Goal: Task Accomplishment & Management: Complete application form

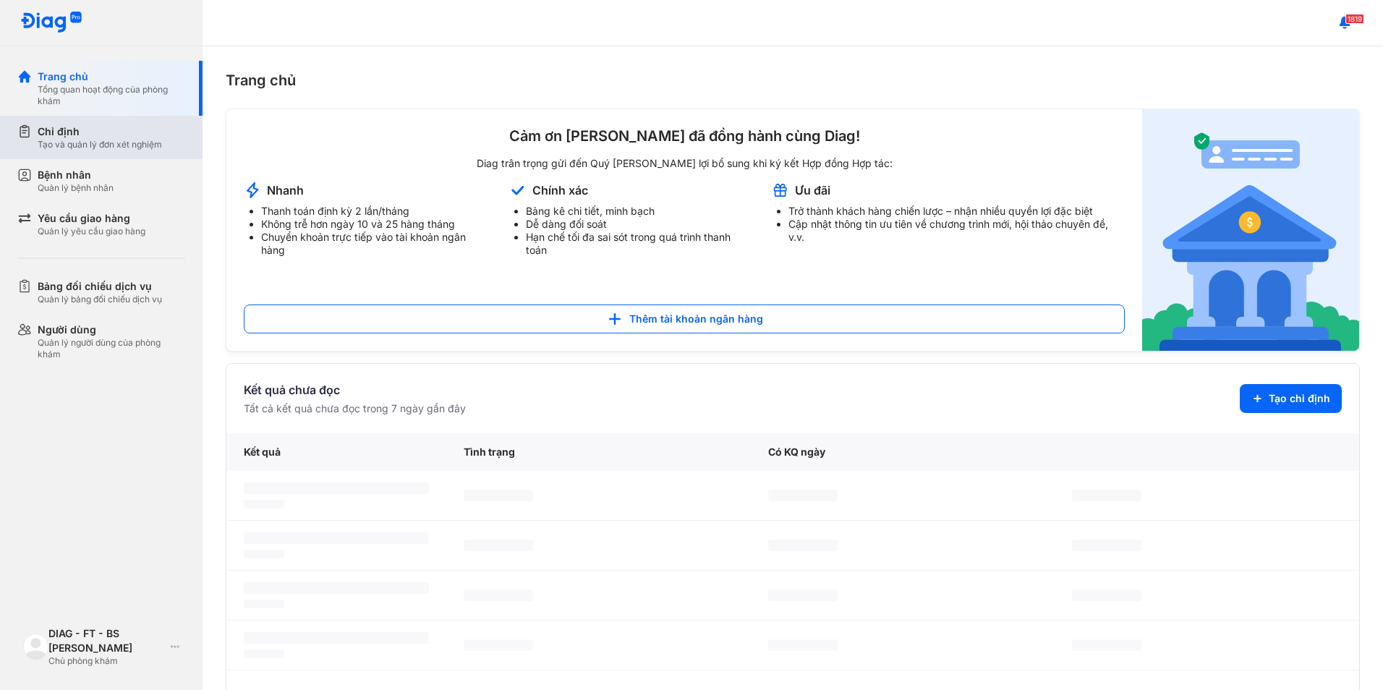
click at [95, 144] on div "Tạo và quản lý đơn xét nghiệm" at bounding box center [100, 145] width 124 height 12
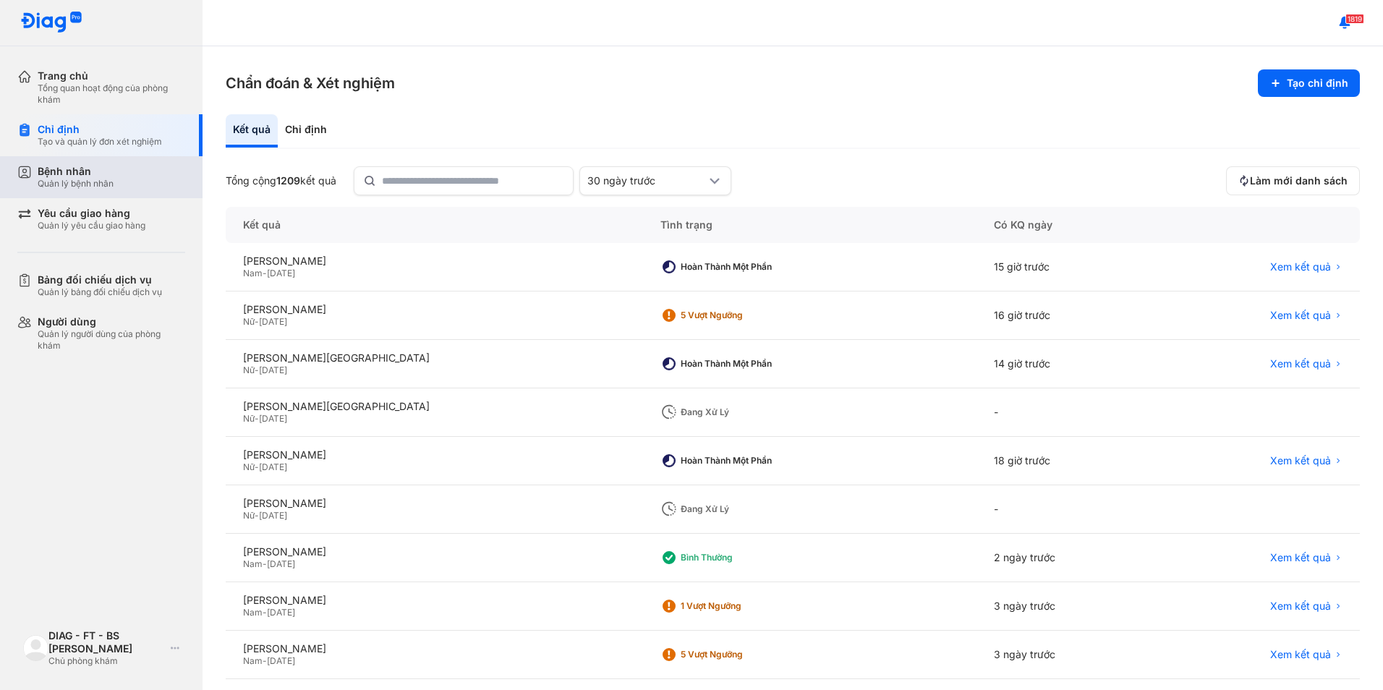
click at [105, 189] on div "Quản lý bệnh nhân" at bounding box center [76, 184] width 76 height 12
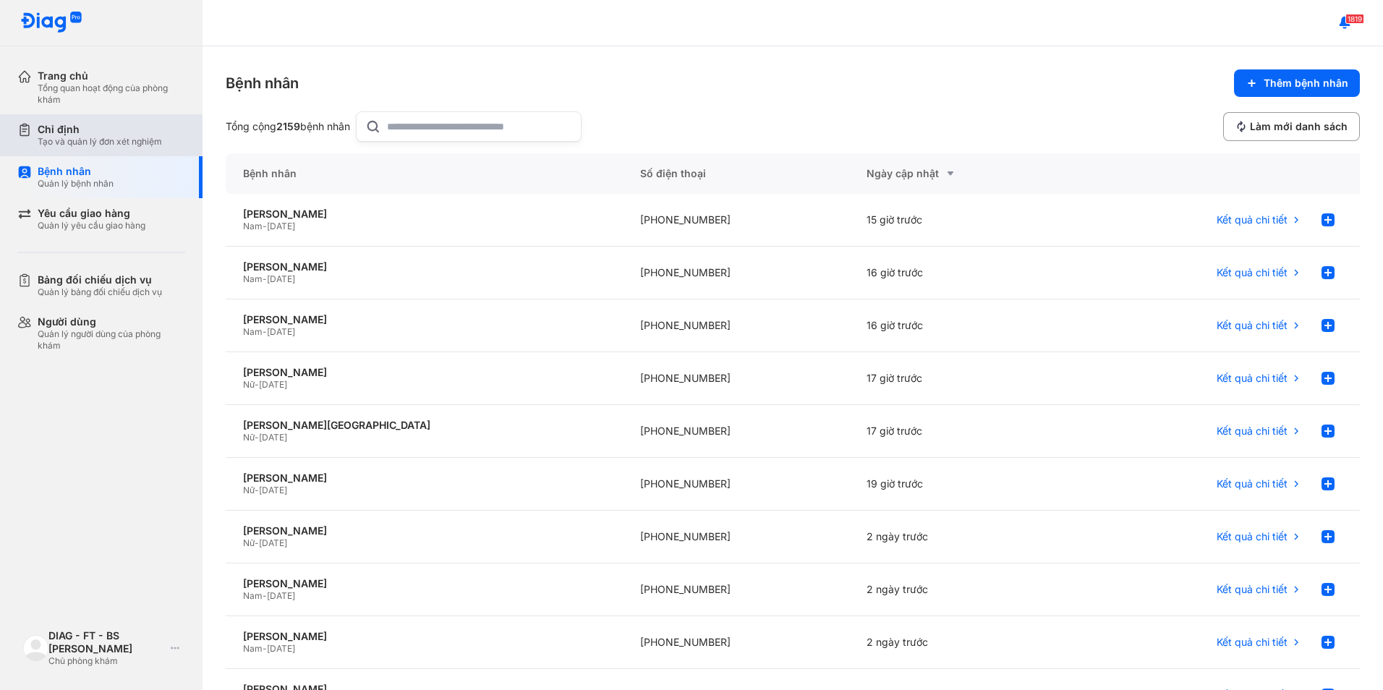
click at [113, 145] on div "Tạo và quản lý đơn xét nghiệm" at bounding box center [100, 142] width 124 height 12
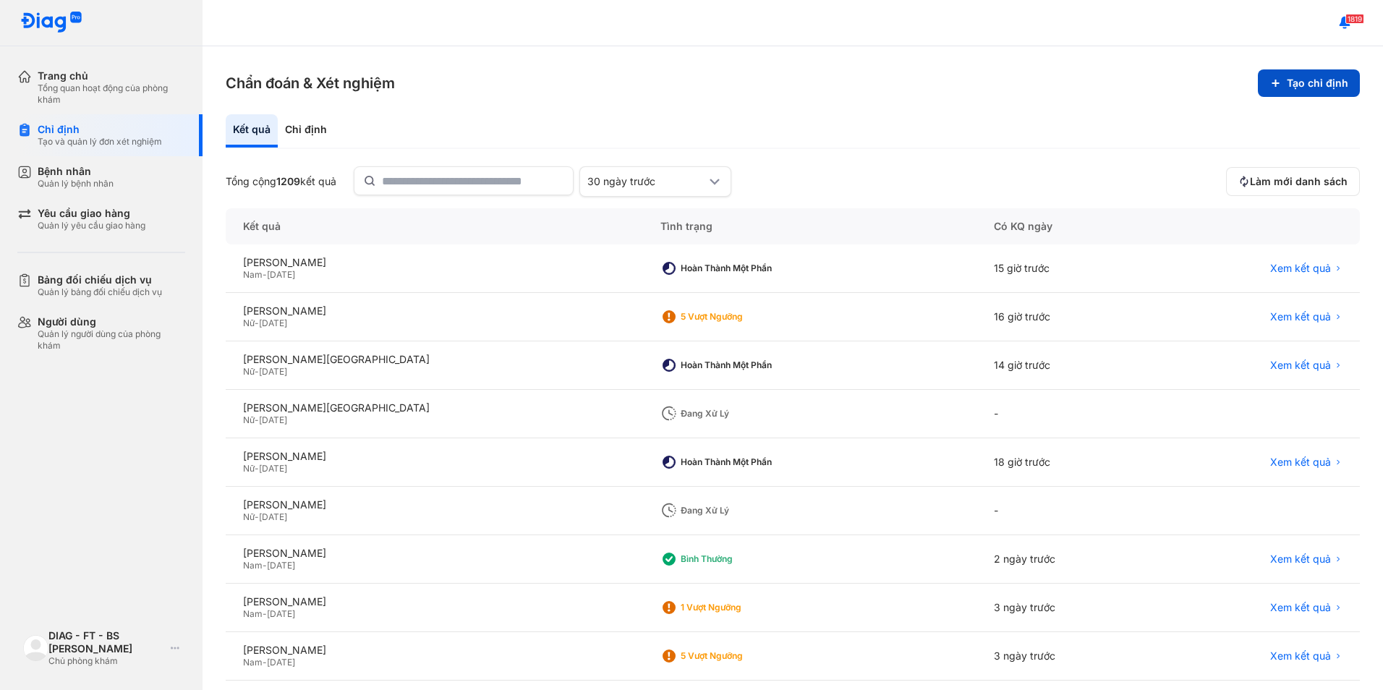
click at [1305, 87] on button "Tạo chỉ định" at bounding box center [1309, 82] width 102 height 27
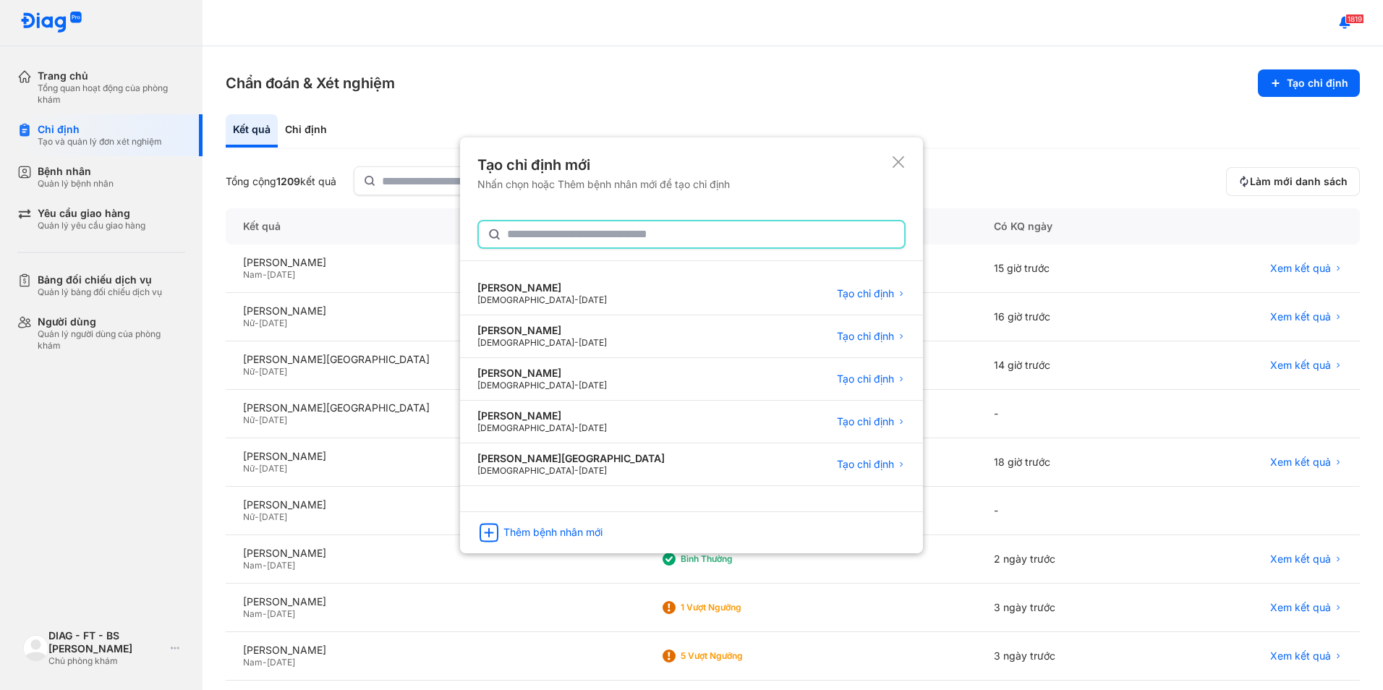
click at [648, 233] on input "text" at bounding box center [701, 234] width 388 height 26
drag, startPoint x: 569, startPoint y: 239, endPoint x: 426, endPoint y: 227, distance: 143.8
click at [426, 227] on div "Tạo chỉ định mới Nhấn chọn hoặc Thêm bệnh nhân mới để tạo chỉ định * TRẦN MINH …" at bounding box center [691, 345] width 1383 height 690
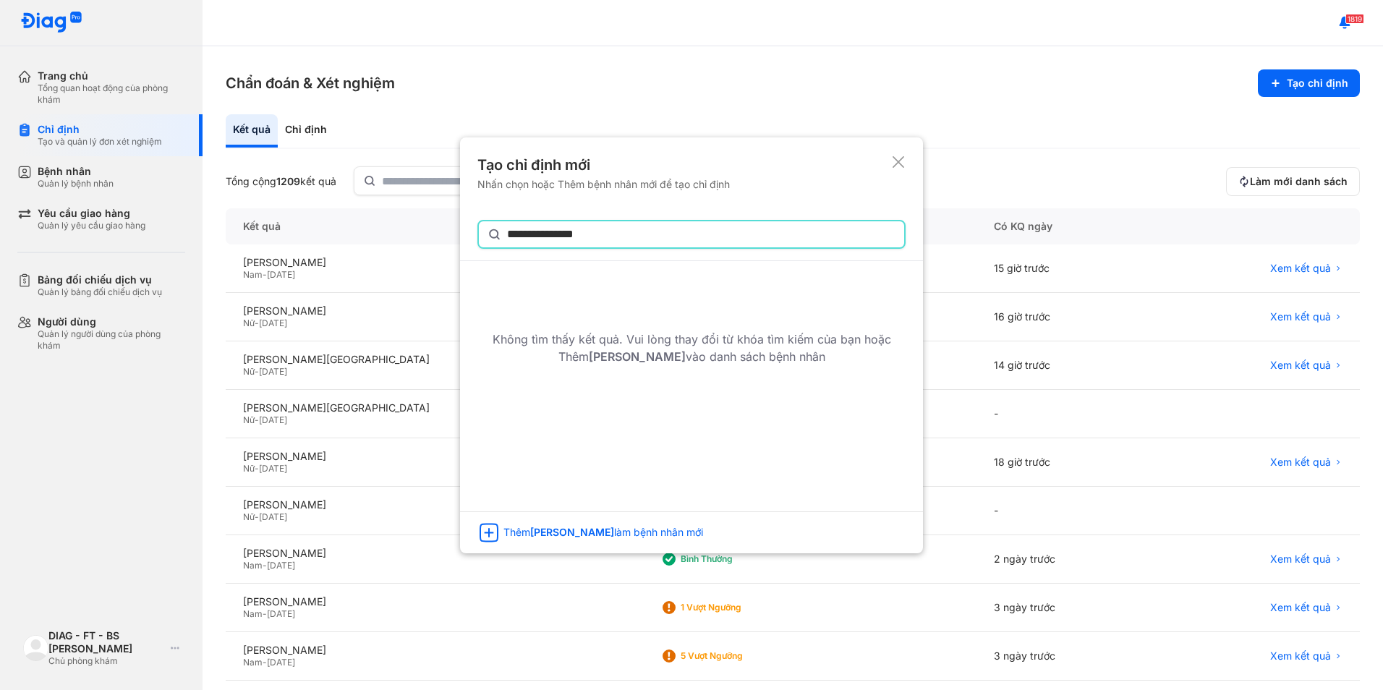
type input "**********"
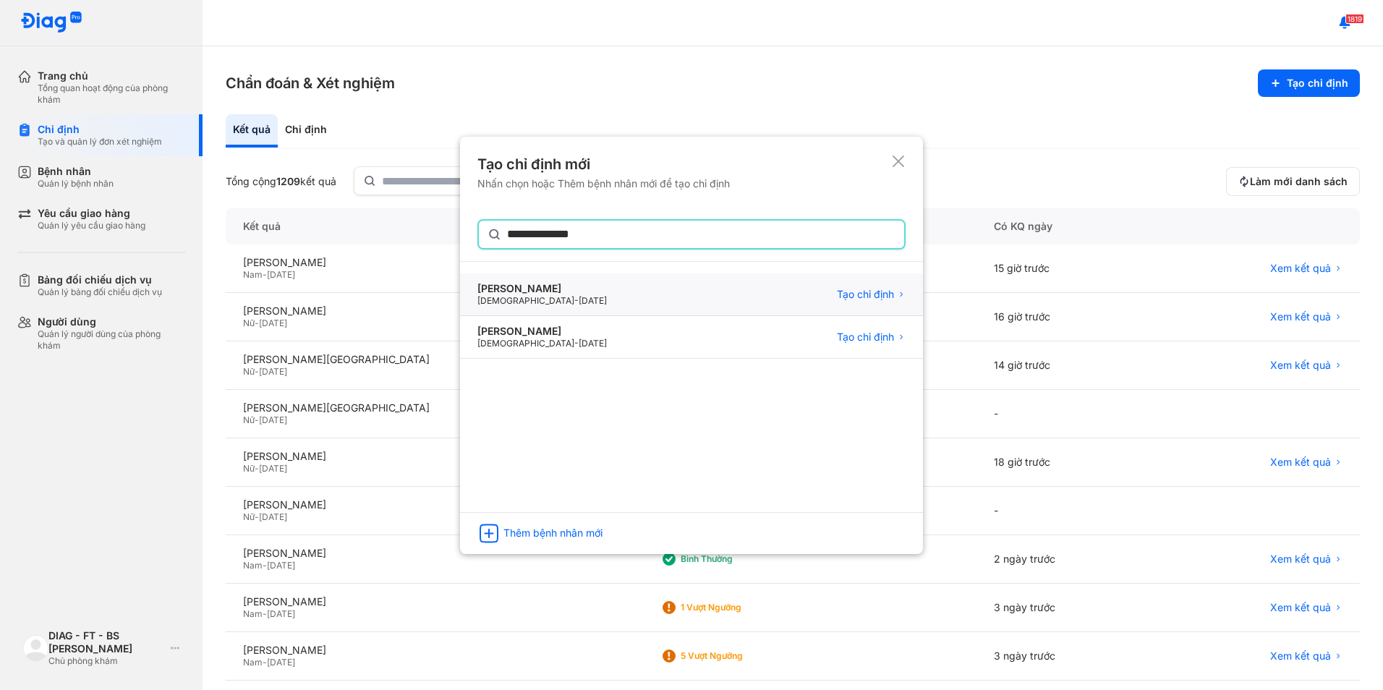
click at [588, 316] on div "NGUYỄN THỊ ĐỨC Female - 15/11/1944 Tạo chỉ định" at bounding box center [691, 337] width 463 height 43
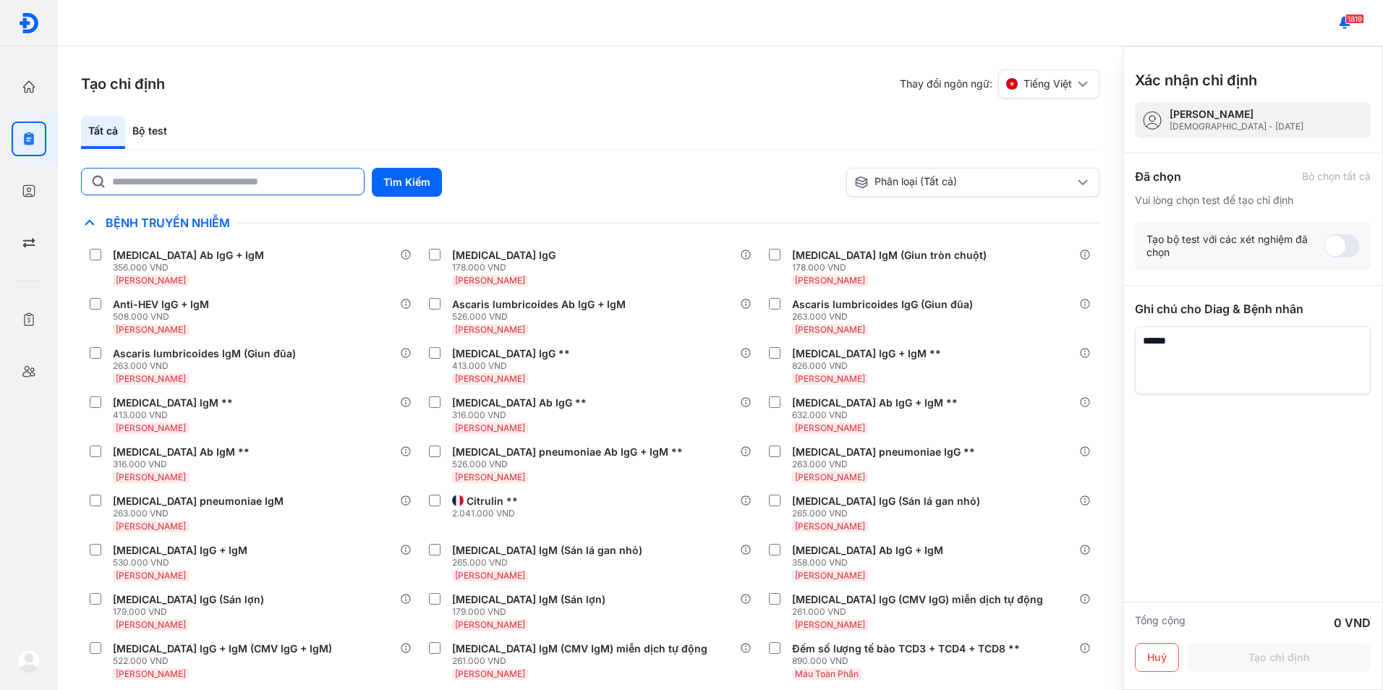
click at [197, 187] on input "text" at bounding box center [233, 182] width 243 height 26
type input "*"
click at [415, 194] on button "Tìm Kiếm" at bounding box center [407, 182] width 70 height 29
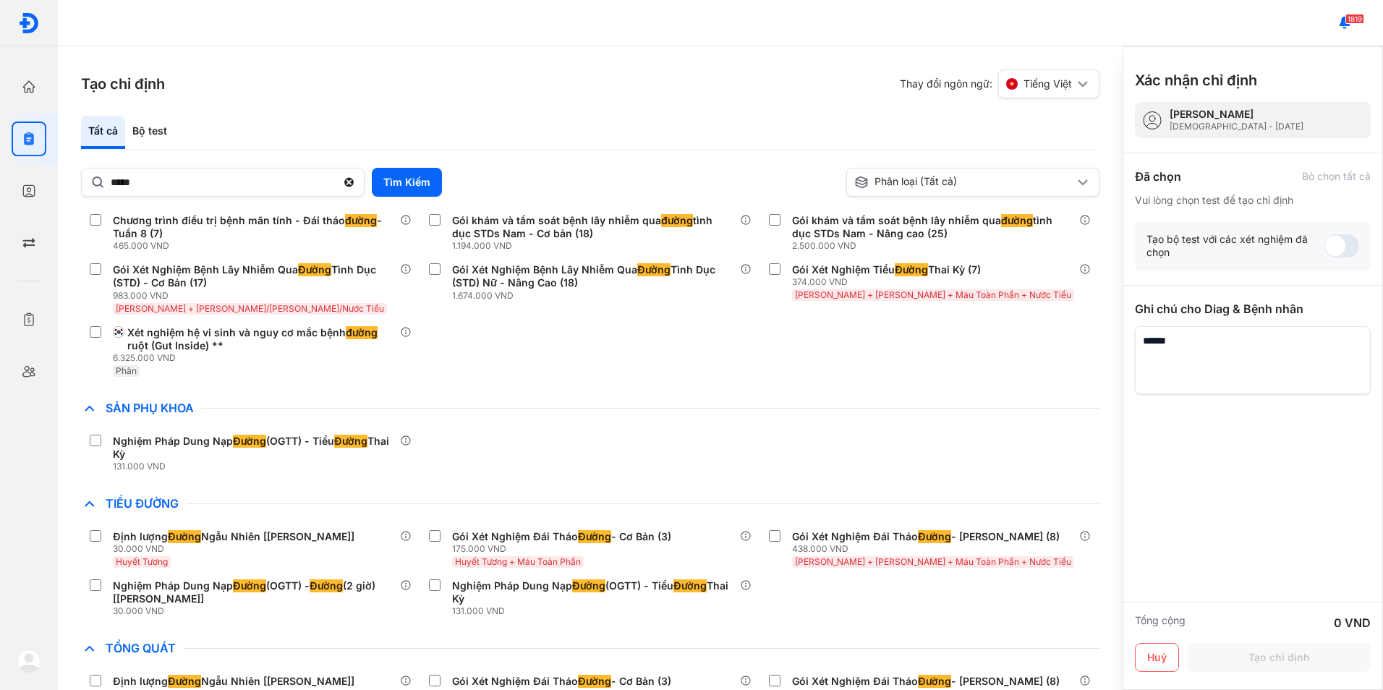
scroll to position [261, 0]
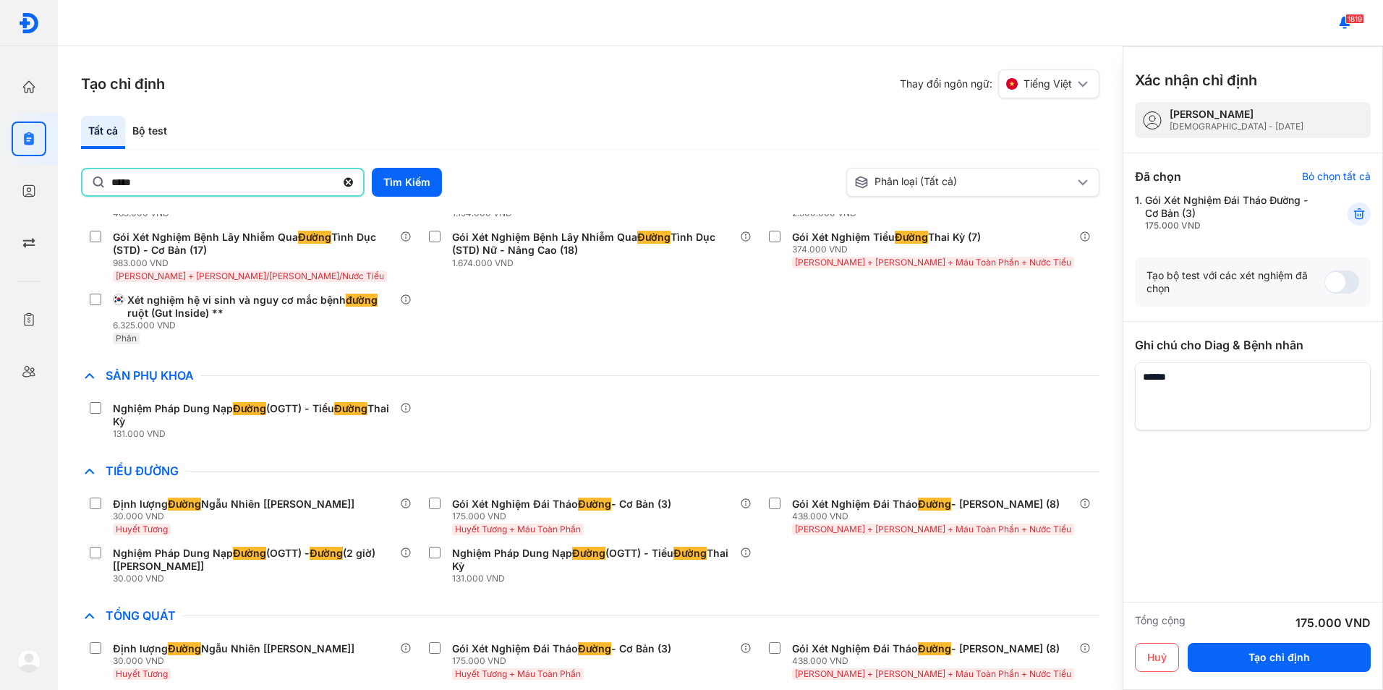
drag, startPoint x: 143, startPoint y: 185, endPoint x: 67, endPoint y: 196, distance: 76.7
click at [67, 196] on div "Tạo chỉ định Thay đổi ngôn ngữ: Tiếng Việt Tất cả Bộ test ***** Tìm Kiếm Phân l…" at bounding box center [590, 368] width 1065 height 644
click at [418, 179] on button "Tìm Kiếm" at bounding box center [407, 182] width 70 height 29
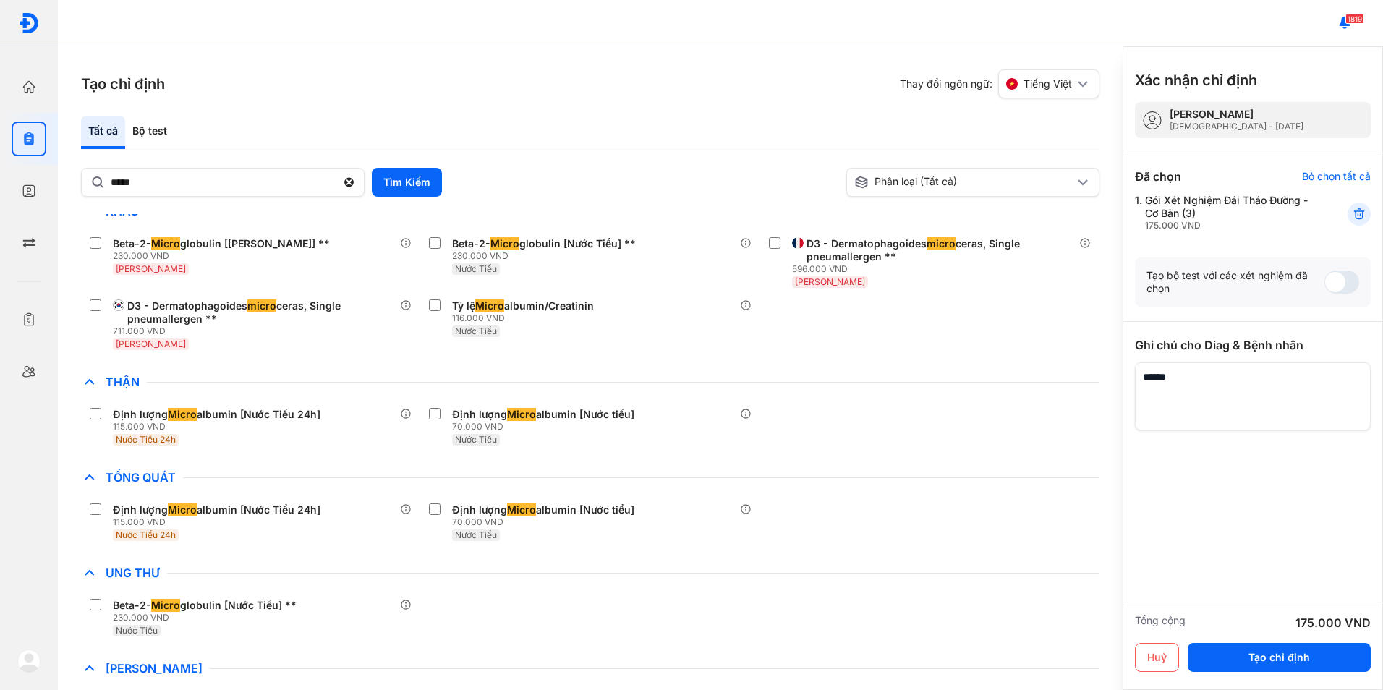
scroll to position [0, 0]
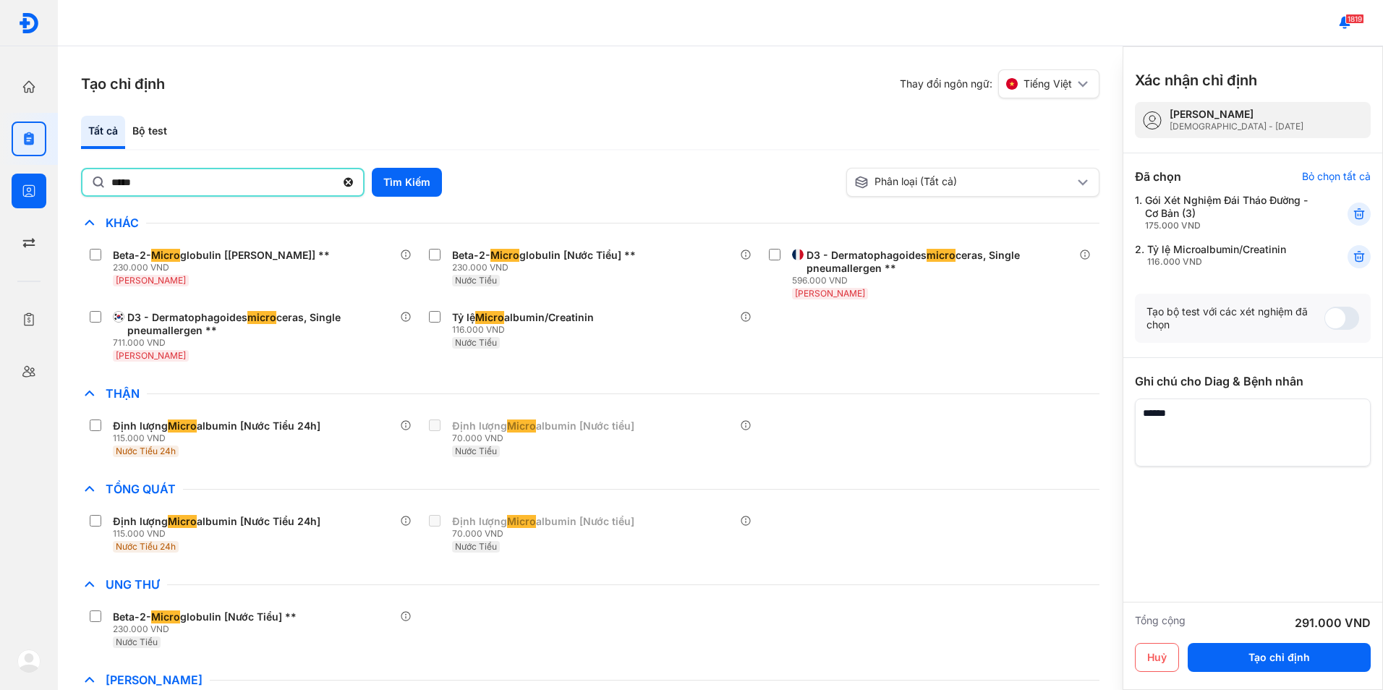
drag, startPoint x: 185, startPoint y: 194, endPoint x: 53, endPoint y: 174, distance: 133.9
click at [53, 174] on div "Trang chủ Tổng quan hoạt động của phòng khám Chỉ định Tạo và quản lý đơn xét ng…" at bounding box center [691, 345] width 1383 height 690
type input "*"
click at [402, 190] on button "Tìm Kiếm" at bounding box center [407, 182] width 70 height 29
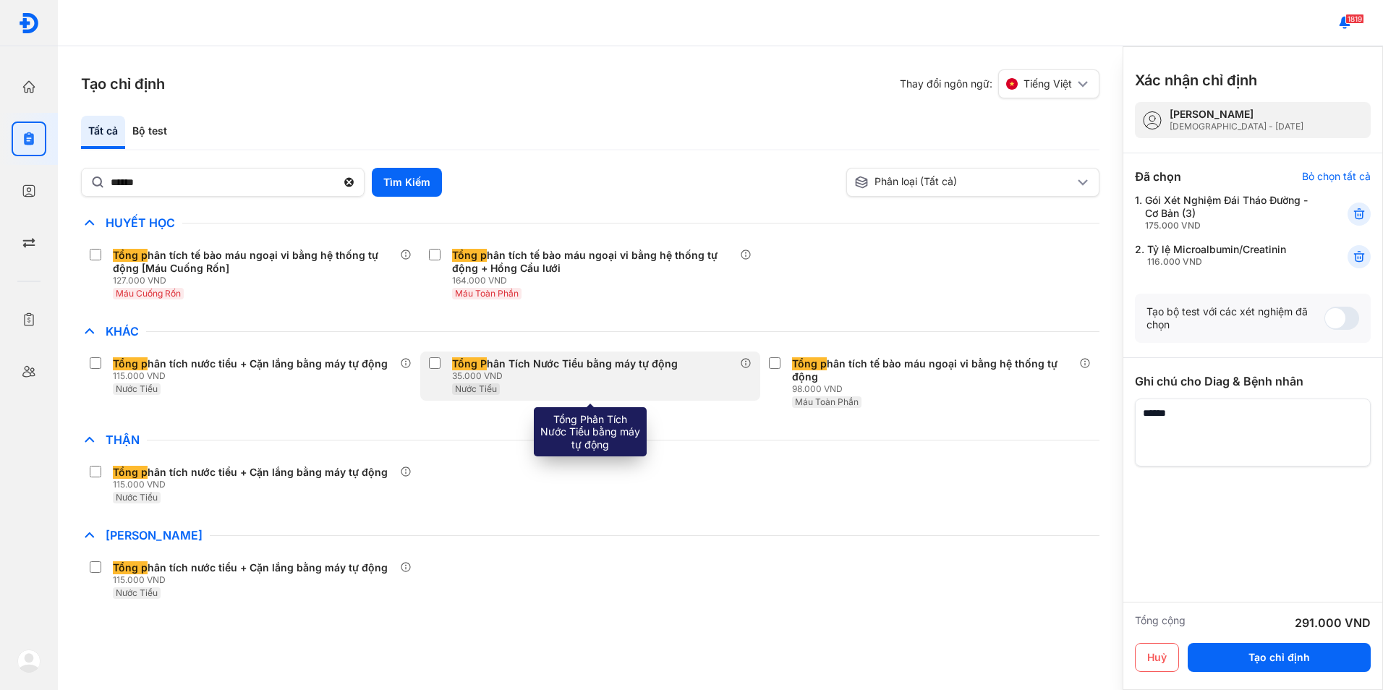
click at [428, 361] on div "Tổng P hân Tích Nước Tiểu bằng máy tự động 35.000 VND Nước Tiểu" at bounding box center [589, 376] width 339 height 49
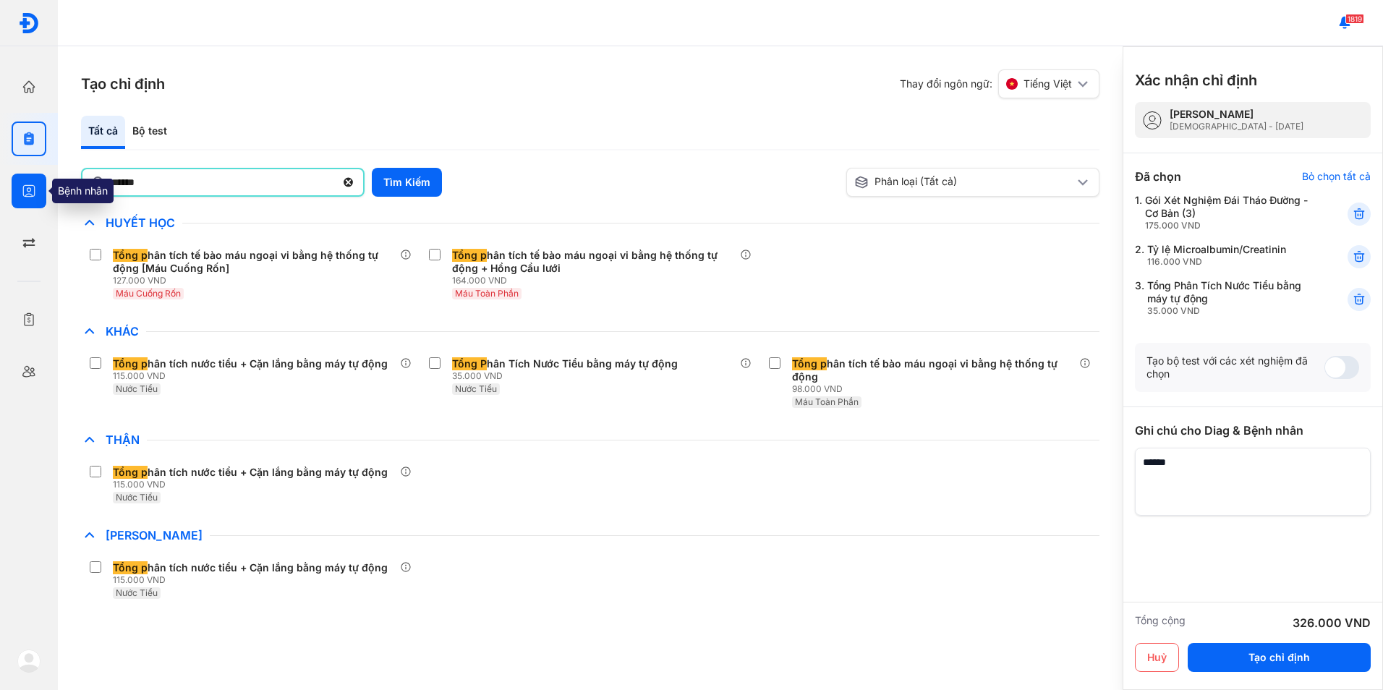
drag, startPoint x: 156, startPoint y: 184, endPoint x: 41, endPoint y: 184, distance: 115.7
click at [41, 184] on div "Trang chủ Tổng quan hoạt động của phòng khám Chỉ định Tạo và quản lý đơn xét ng…" at bounding box center [691, 345] width 1383 height 690
type input "*"
type input "****"
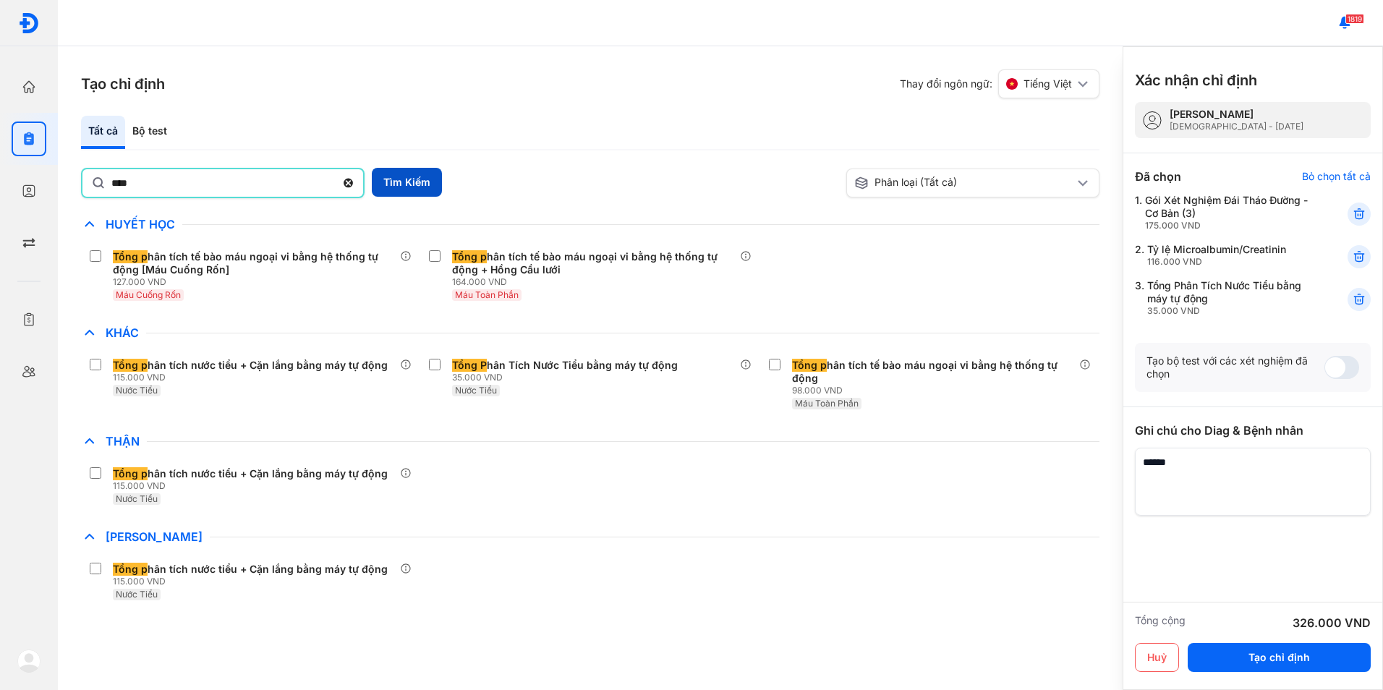
click at [407, 191] on button "Tìm Kiếm" at bounding box center [407, 182] width 70 height 29
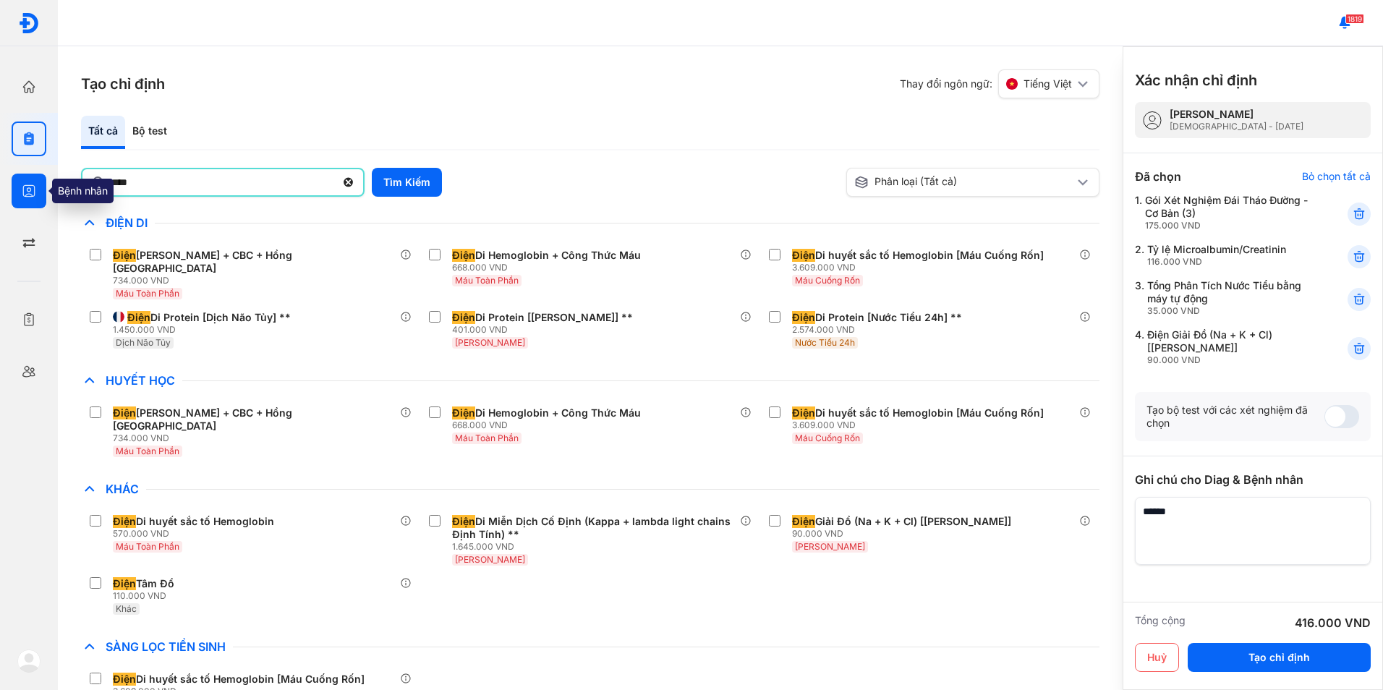
drag, startPoint x: 145, startPoint y: 195, endPoint x: 45, endPoint y: 189, distance: 100.0
click at [45, 189] on div "Trang chủ Tổng quan hoạt động của phòng khám Chỉ định Tạo và quản lý đơn xét ng…" at bounding box center [691, 345] width 1383 height 690
click at [350, 179] on use at bounding box center [348, 182] width 9 height 9
click at [336, 179] on input "****" at bounding box center [224, 182] width 226 height 26
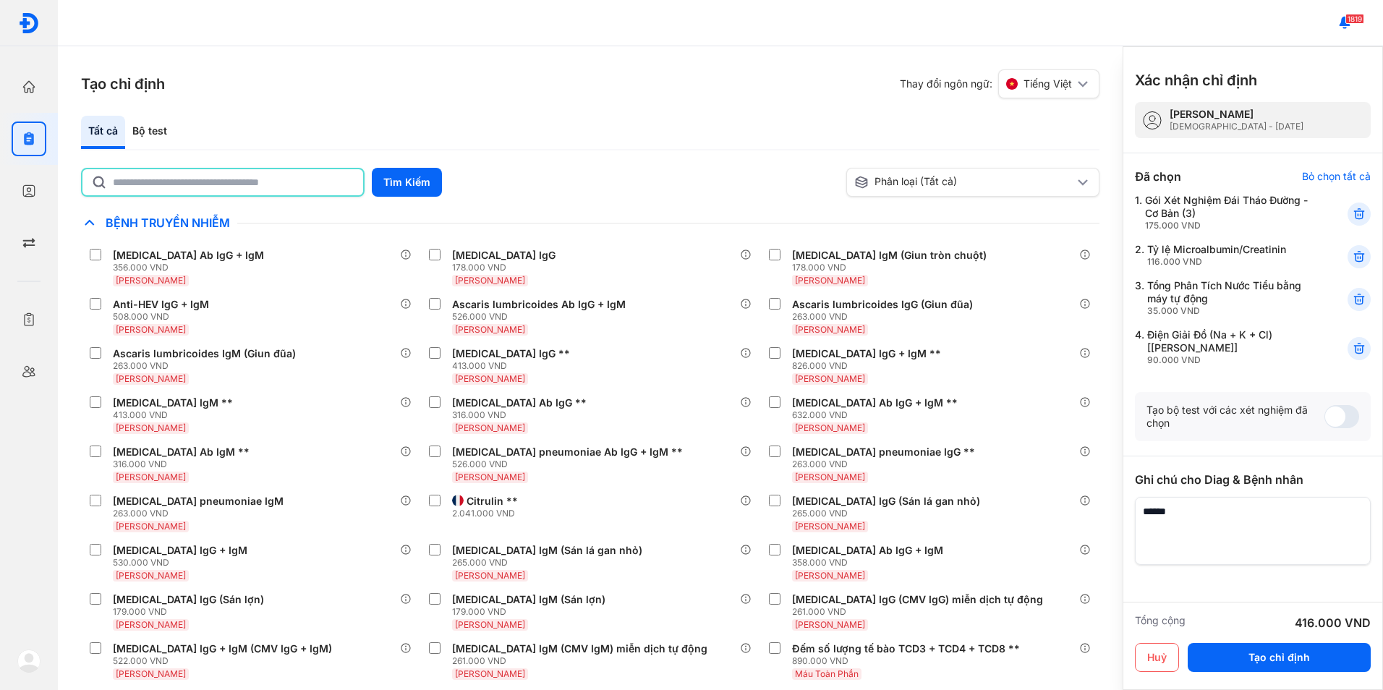
click at [270, 179] on input "text" at bounding box center [234, 182] width 242 height 26
click at [430, 190] on button "Tìm Kiếm" at bounding box center [407, 182] width 70 height 29
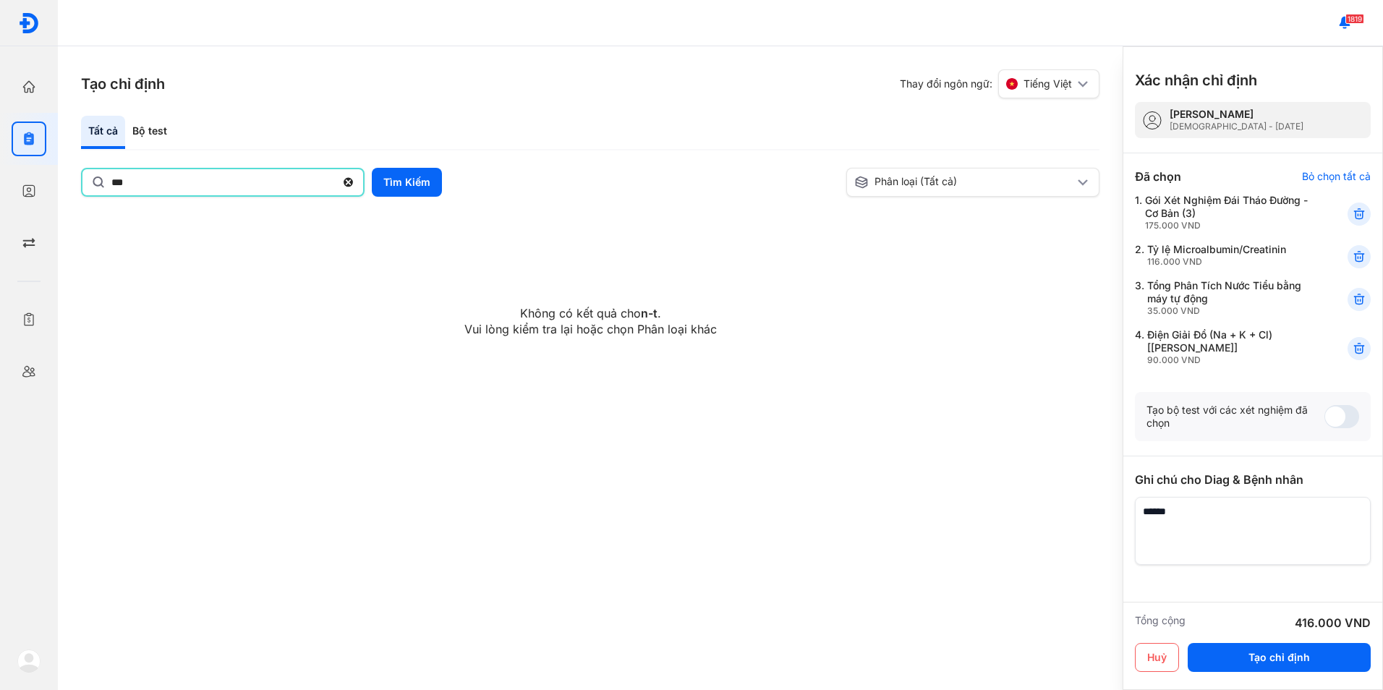
drag, startPoint x: 226, startPoint y: 187, endPoint x: 98, endPoint y: 187, distance: 128.0
click at [98, 187] on div "***" at bounding box center [223, 182] width 284 height 29
click at [111, 187] on input "***" at bounding box center [223, 182] width 224 height 26
click at [409, 177] on button "Tìm Kiếm" at bounding box center [407, 182] width 70 height 29
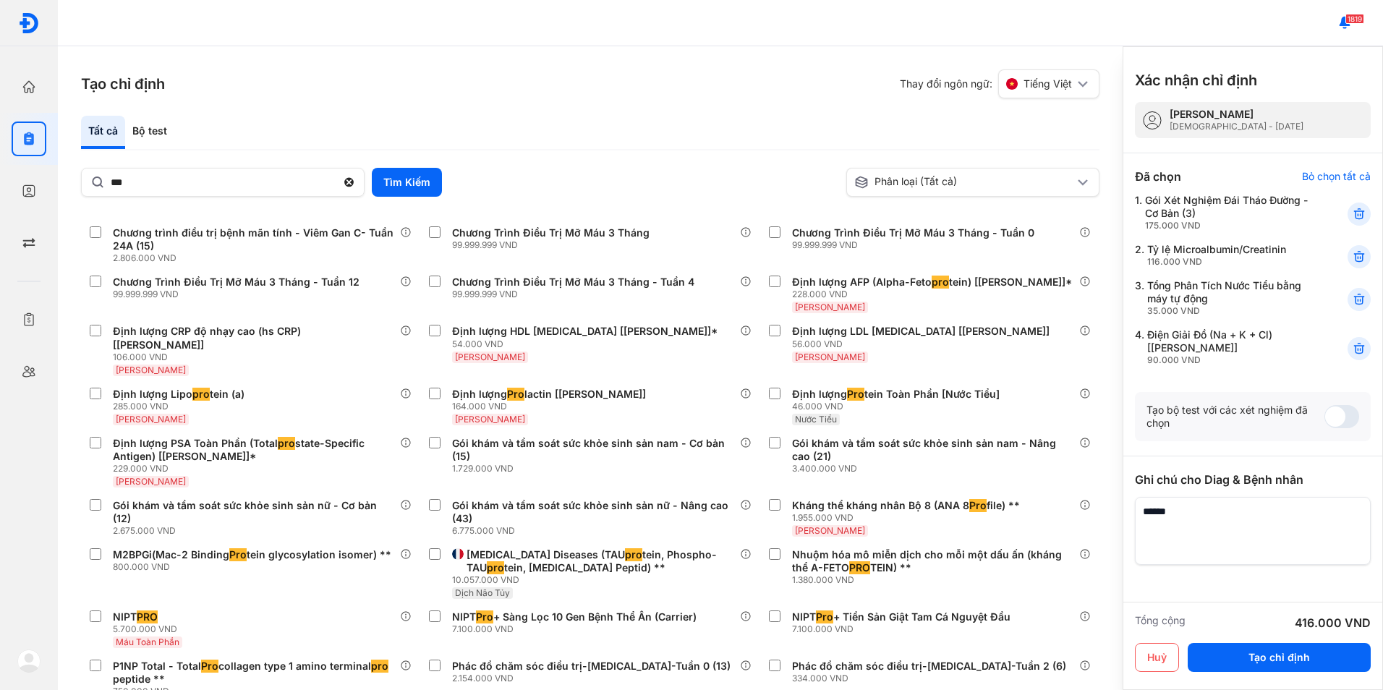
scroll to position [1013, 0]
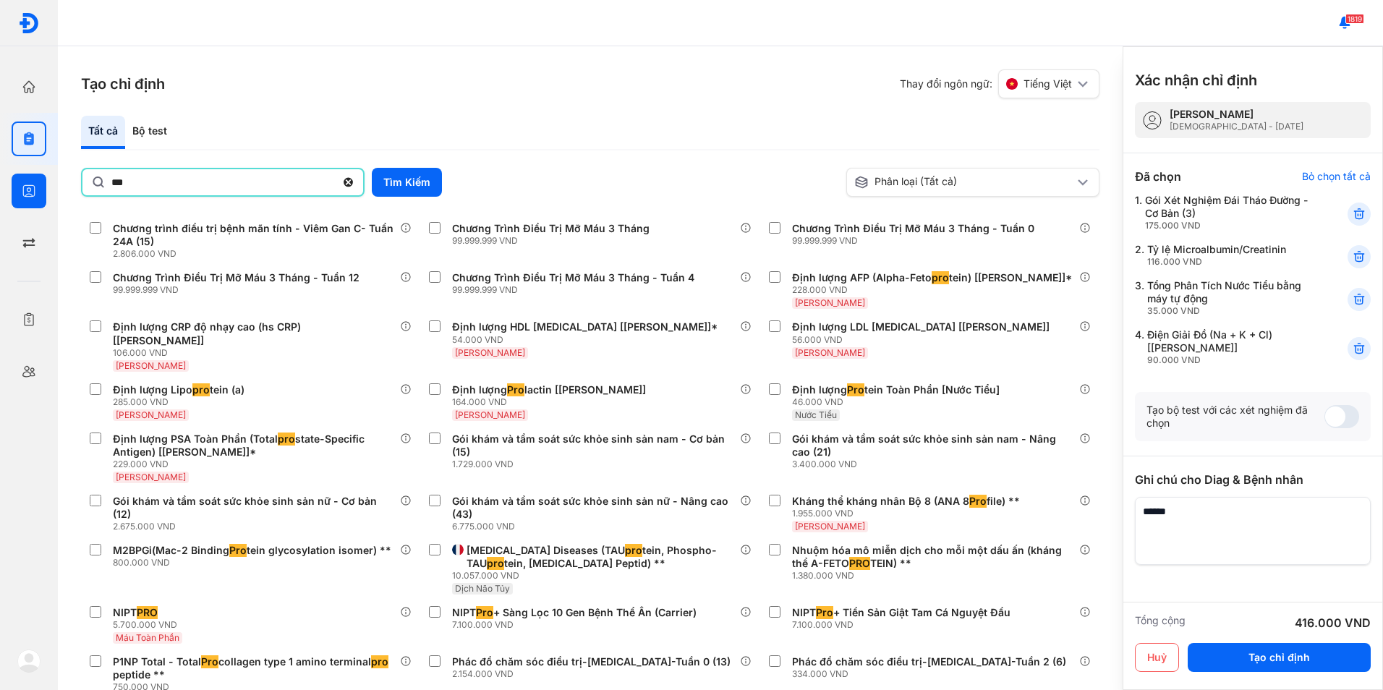
drag, startPoint x: 156, startPoint y: 183, endPoint x: 57, endPoint y: 176, distance: 98.7
click at [38, 183] on div "Trang chủ Tổng quan hoạt động của phòng khám Chỉ định Tạo và quản lý đơn xét ng…" at bounding box center [691, 345] width 1383 height 690
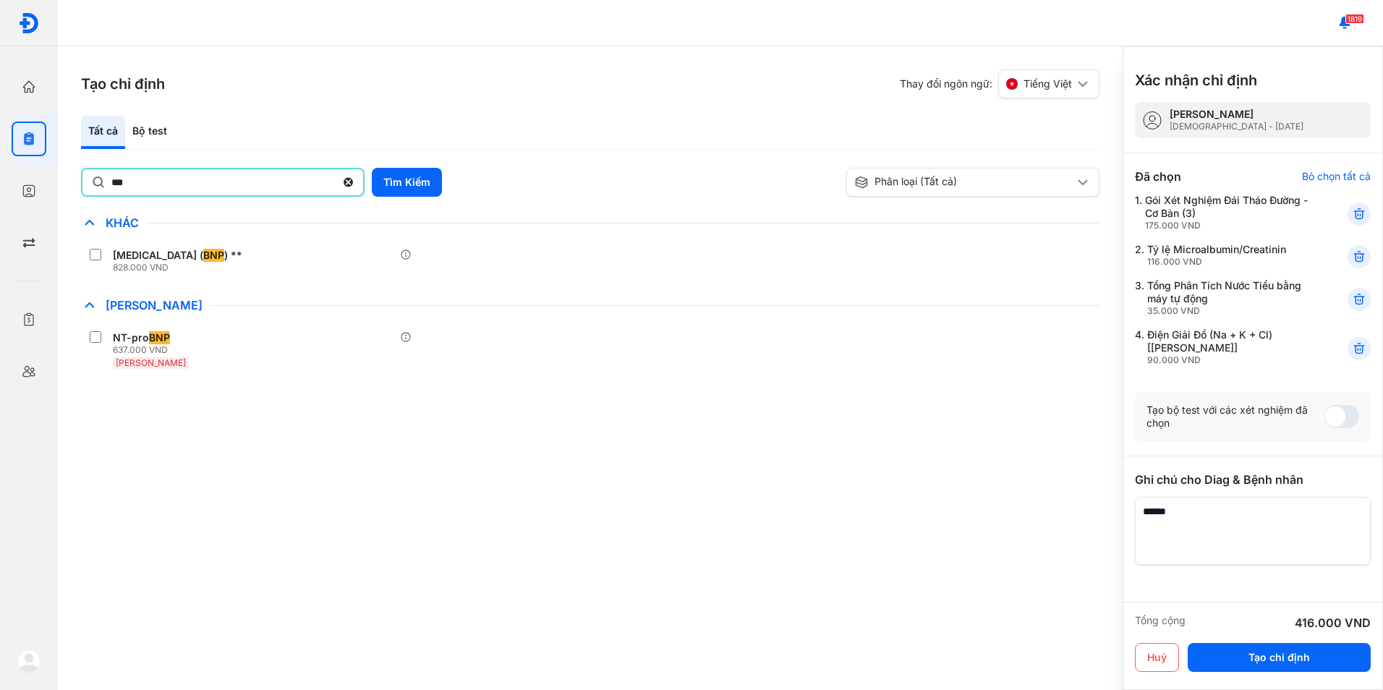
scroll to position [0, 0]
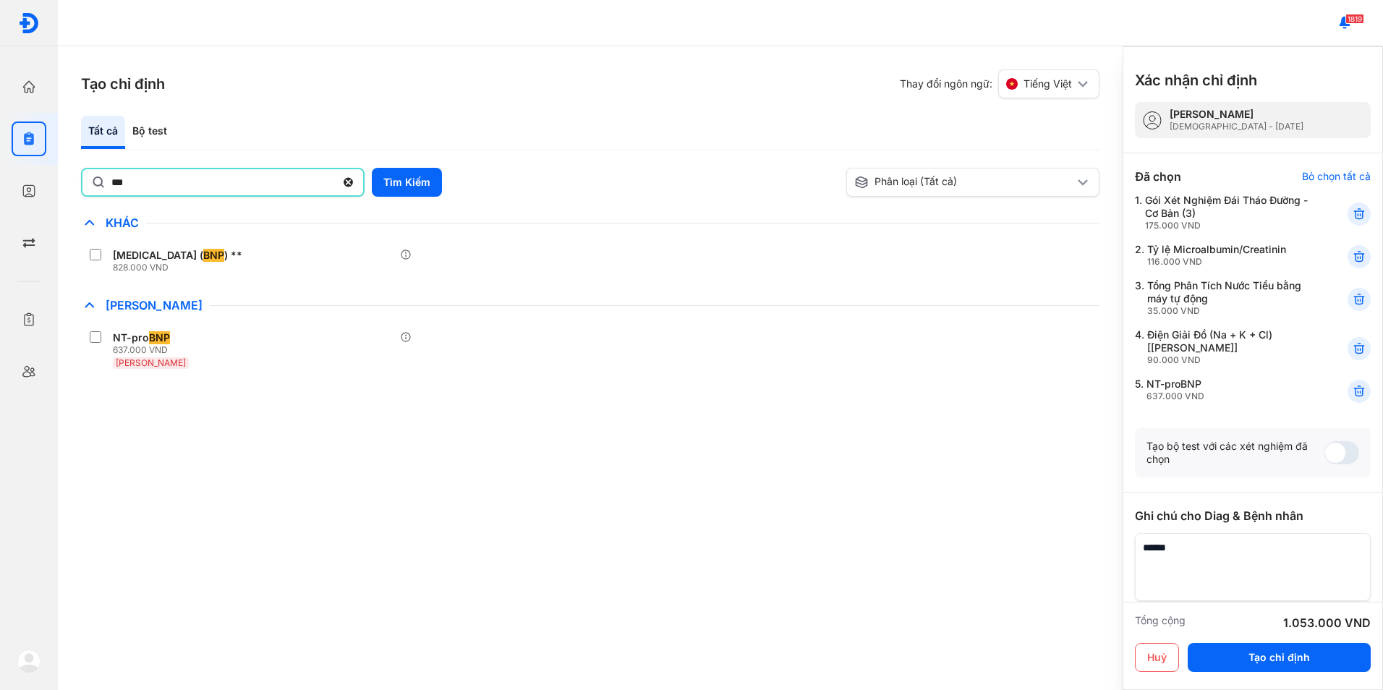
drag, startPoint x: 148, startPoint y: 187, endPoint x: 72, endPoint y: 179, distance: 75.7
click at [72, 179] on div "Tạo chỉ định Thay đổi ngôn ngữ: Tiếng Việt Tất cả Bộ test *** Tìm Kiếm Phân loạ…" at bounding box center [590, 368] width 1065 height 644
click at [381, 189] on button "Tìm Kiếm" at bounding box center [407, 182] width 70 height 29
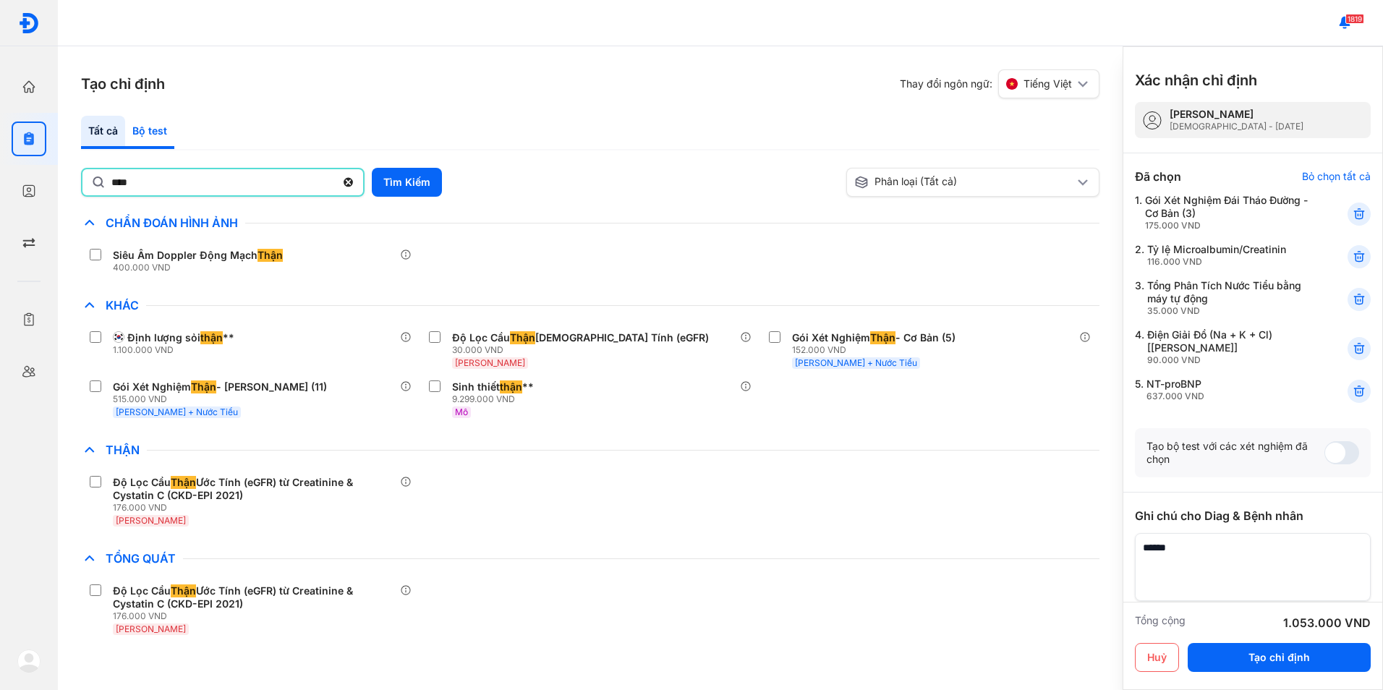
drag, startPoint x: 205, startPoint y: 179, endPoint x: 140, endPoint y: 137, distance: 76.5
click at [108, 161] on div "Tất cả Bộ test **** Tìm Kiếm Phân loại (Tất cả) Lưu làm chế độ xem mặc định Chỉ…" at bounding box center [590, 387] width 1019 height 543
type input "*"
click at [422, 184] on button "Tìm Kiếm" at bounding box center [407, 182] width 70 height 29
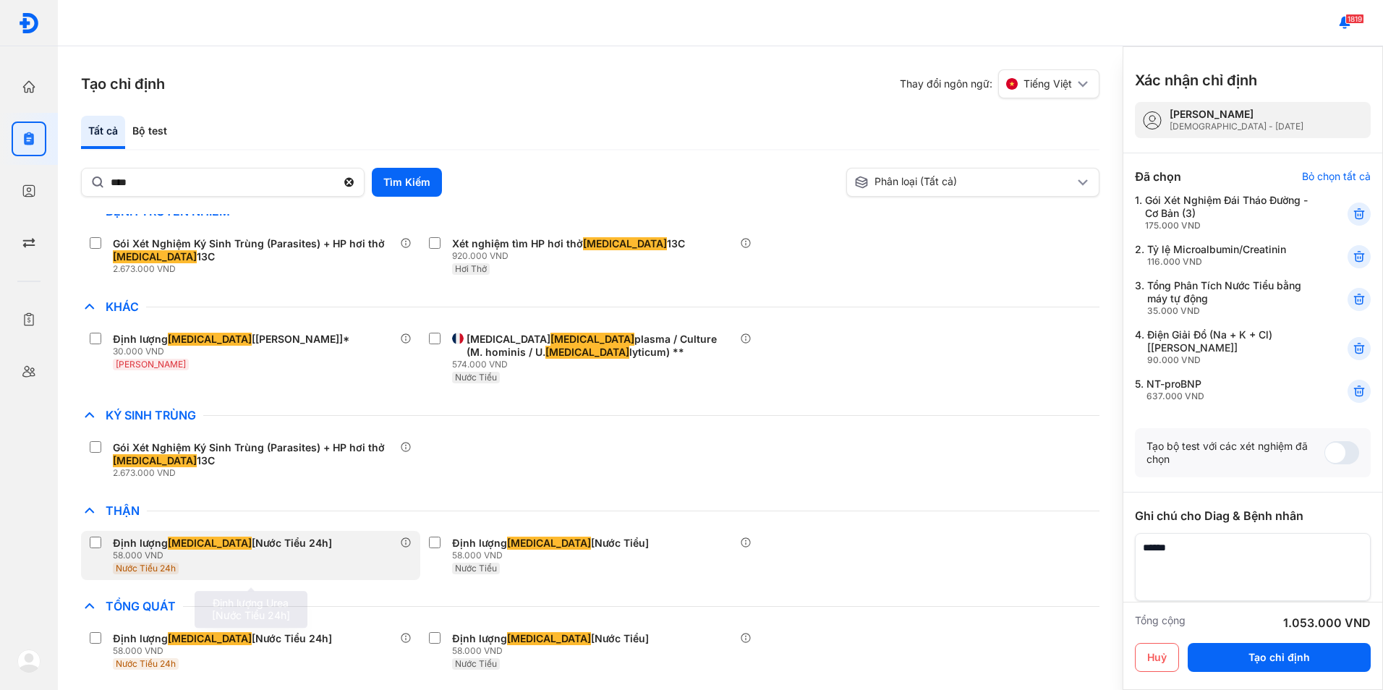
scroll to position [14, 0]
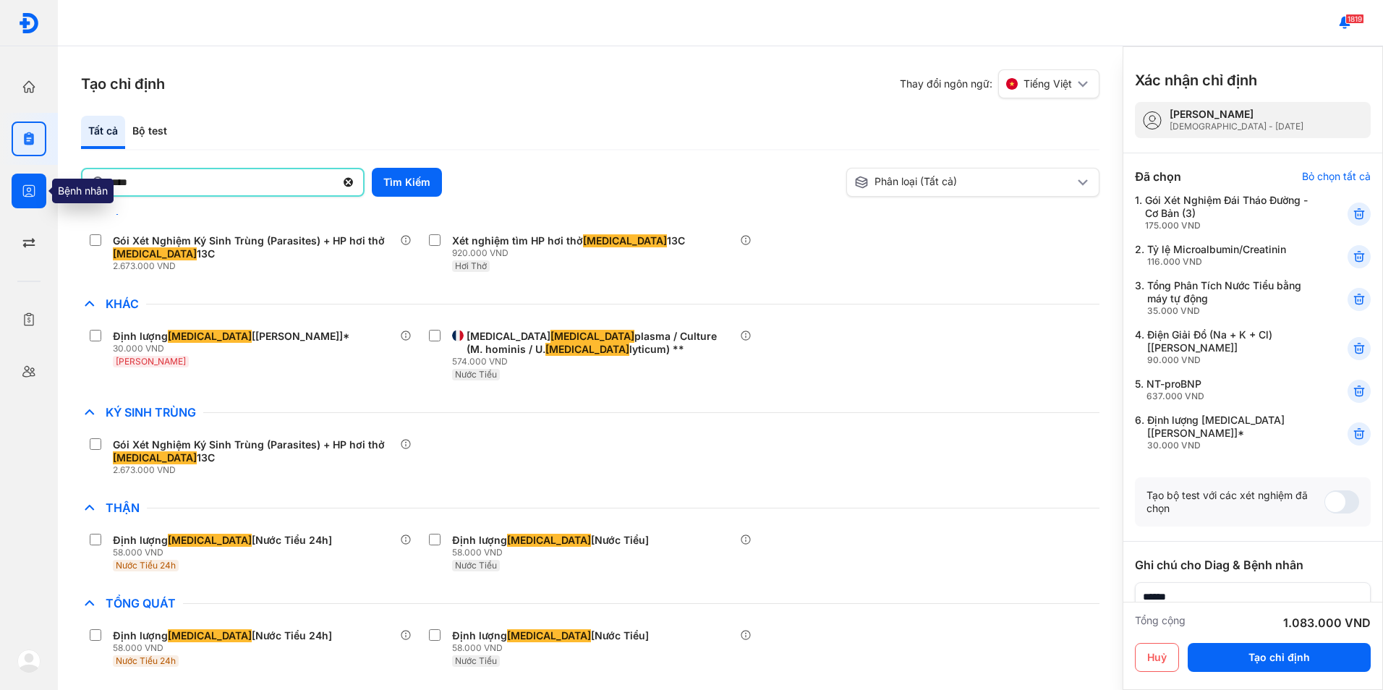
drag, startPoint x: 146, startPoint y: 193, endPoint x: 14, endPoint y: 175, distance: 132.9
click at [14, 175] on div "Trang chủ Tổng quan hoạt động của phòng khám Chỉ định Tạo và quản lý đơn xét ng…" at bounding box center [691, 345] width 1383 height 690
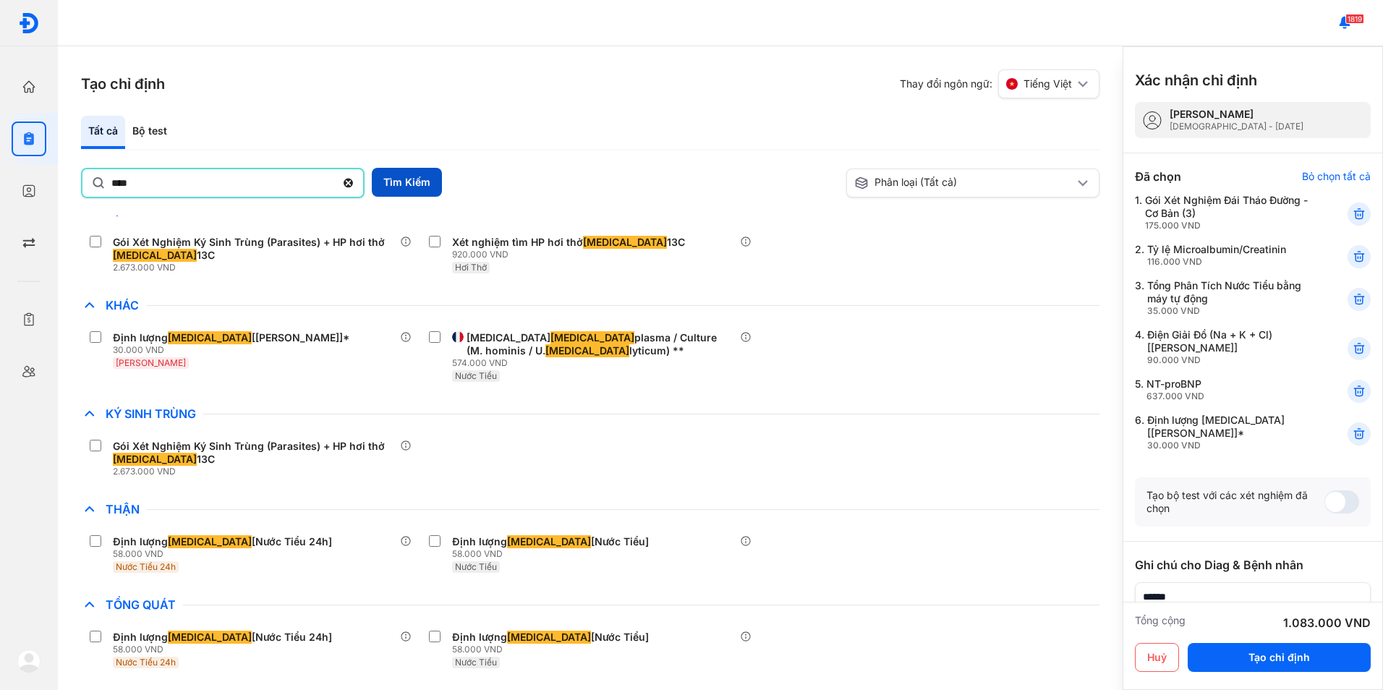
click at [393, 176] on button "Tìm Kiếm" at bounding box center [407, 182] width 70 height 29
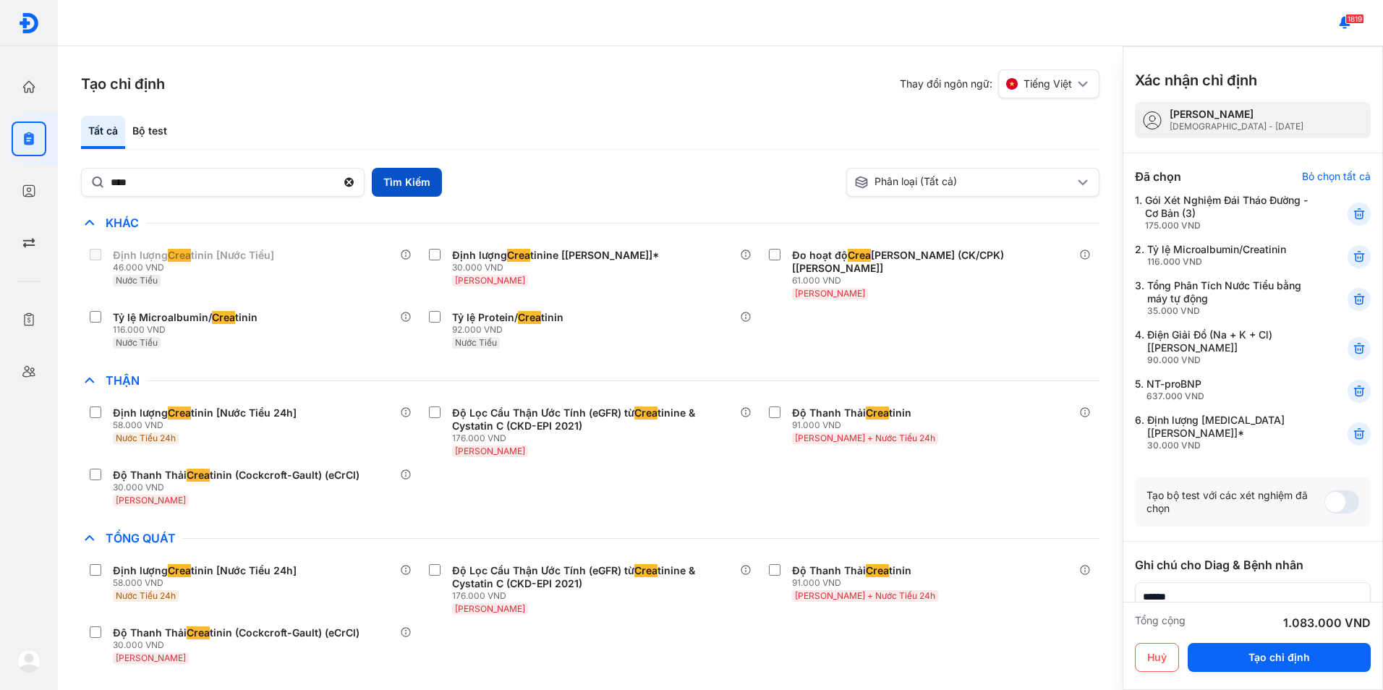
scroll to position [0, 0]
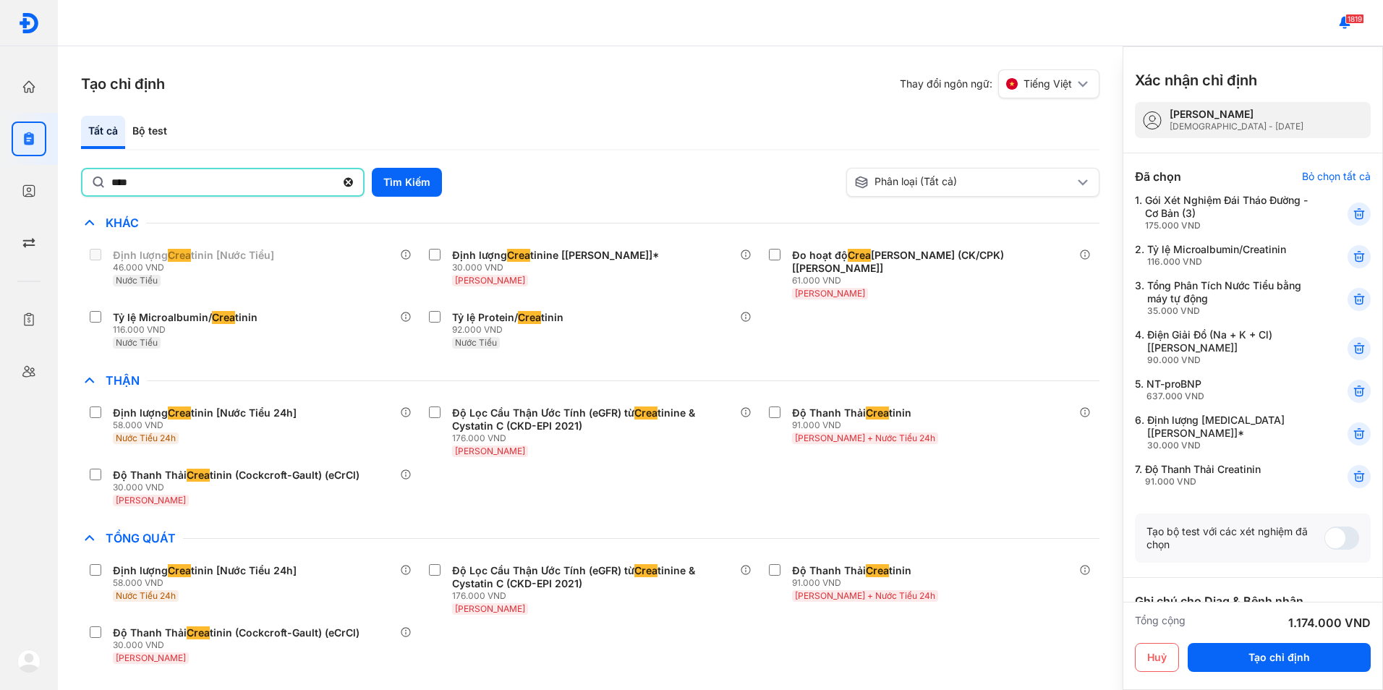
drag, startPoint x: 180, startPoint y: 186, endPoint x: 101, endPoint y: 184, distance: 79.6
click at [101, 184] on div "****" at bounding box center [223, 182] width 284 height 29
click at [111, 184] on input "****" at bounding box center [223, 182] width 224 height 26
type input "*"
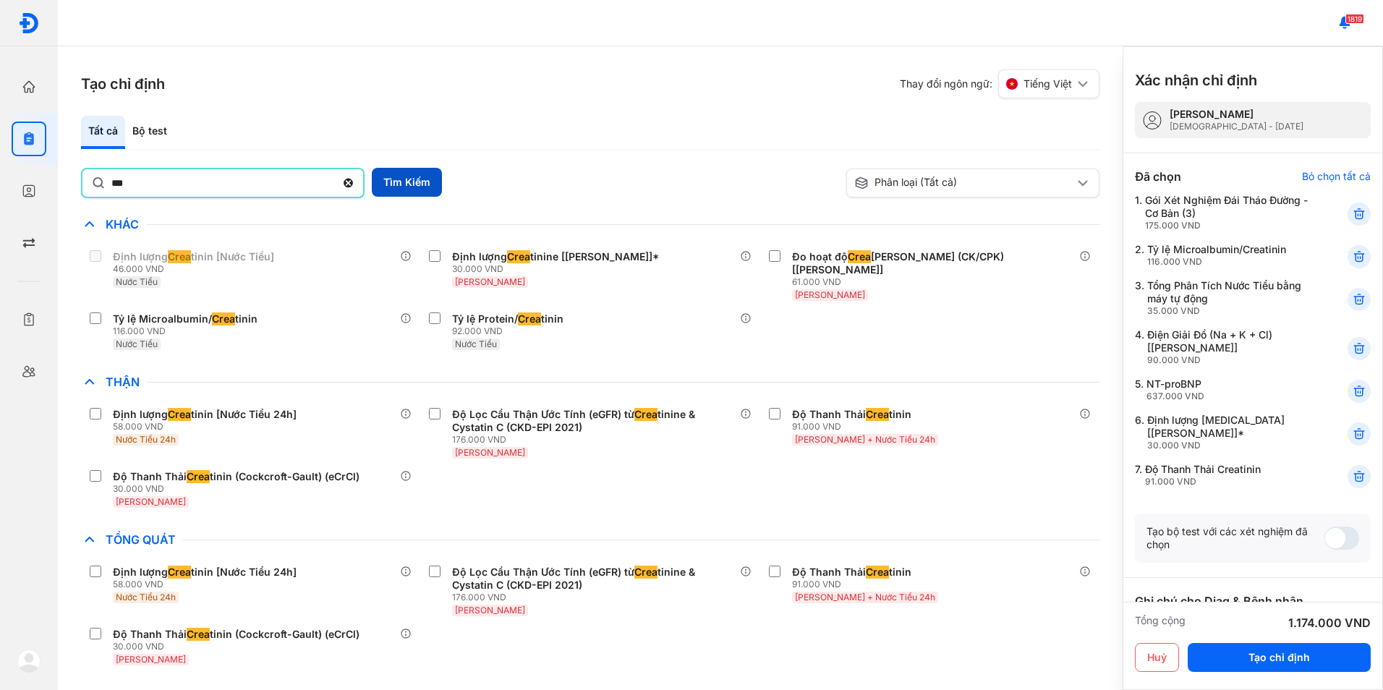
click at [391, 184] on button "Tìm Kiếm" at bounding box center [407, 182] width 70 height 29
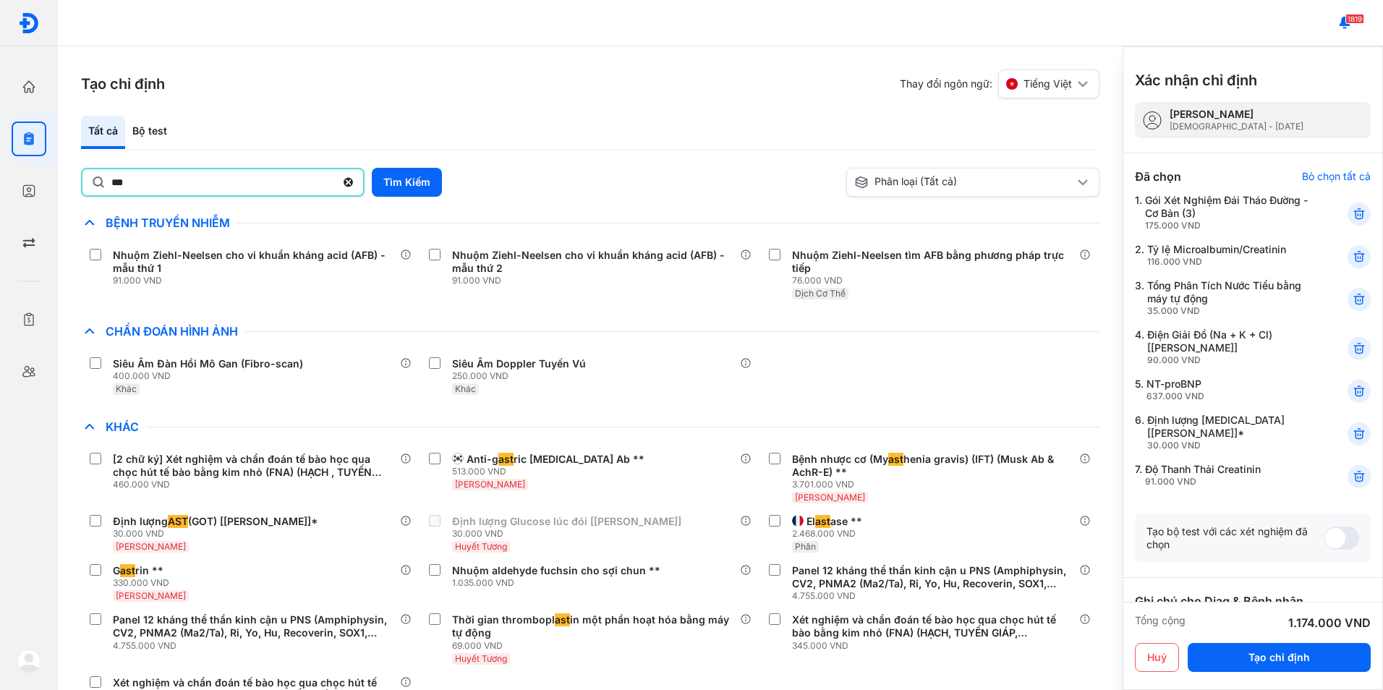
drag, startPoint x: 179, startPoint y: 190, endPoint x: 94, endPoint y: 186, distance: 84.8
click at [94, 186] on div "***" at bounding box center [223, 182] width 284 height 29
click at [111, 186] on input "***" at bounding box center [223, 182] width 224 height 26
click at [156, 130] on div "Bộ test" at bounding box center [149, 132] width 49 height 33
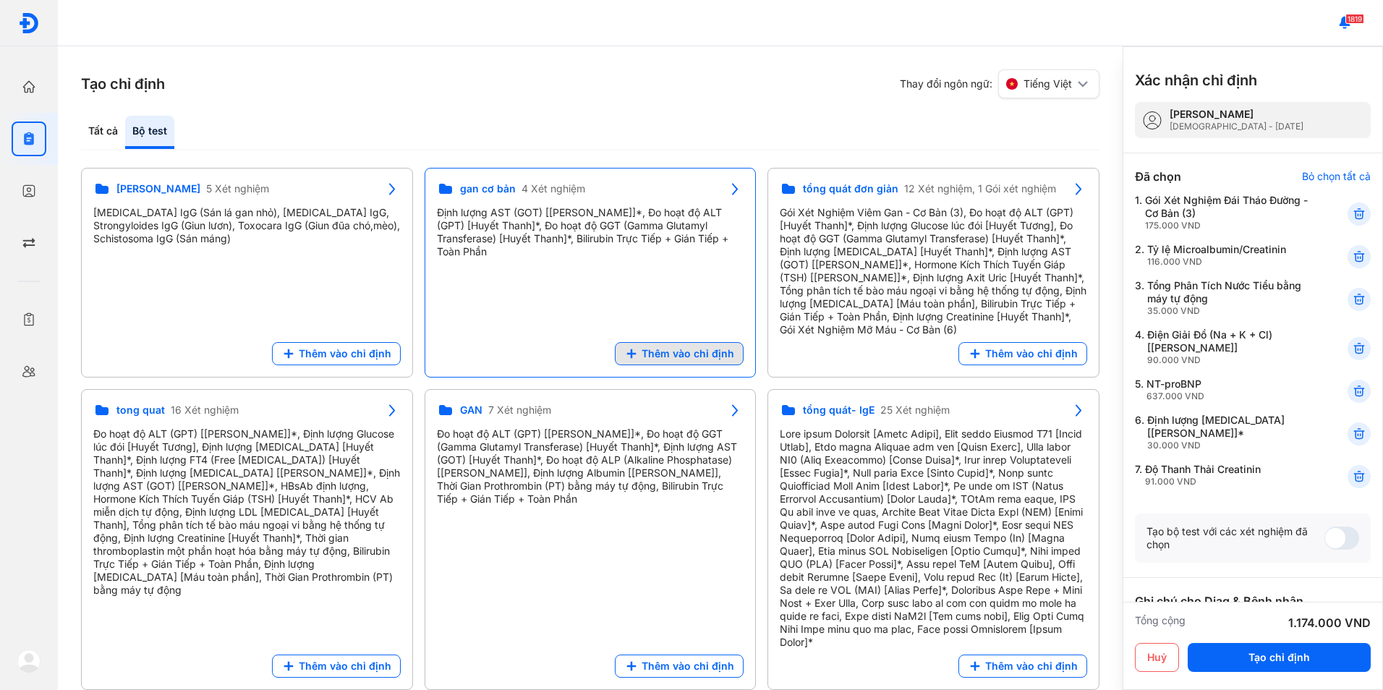
click at [668, 356] on span "Thêm vào chỉ định" at bounding box center [688, 353] width 93 height 13
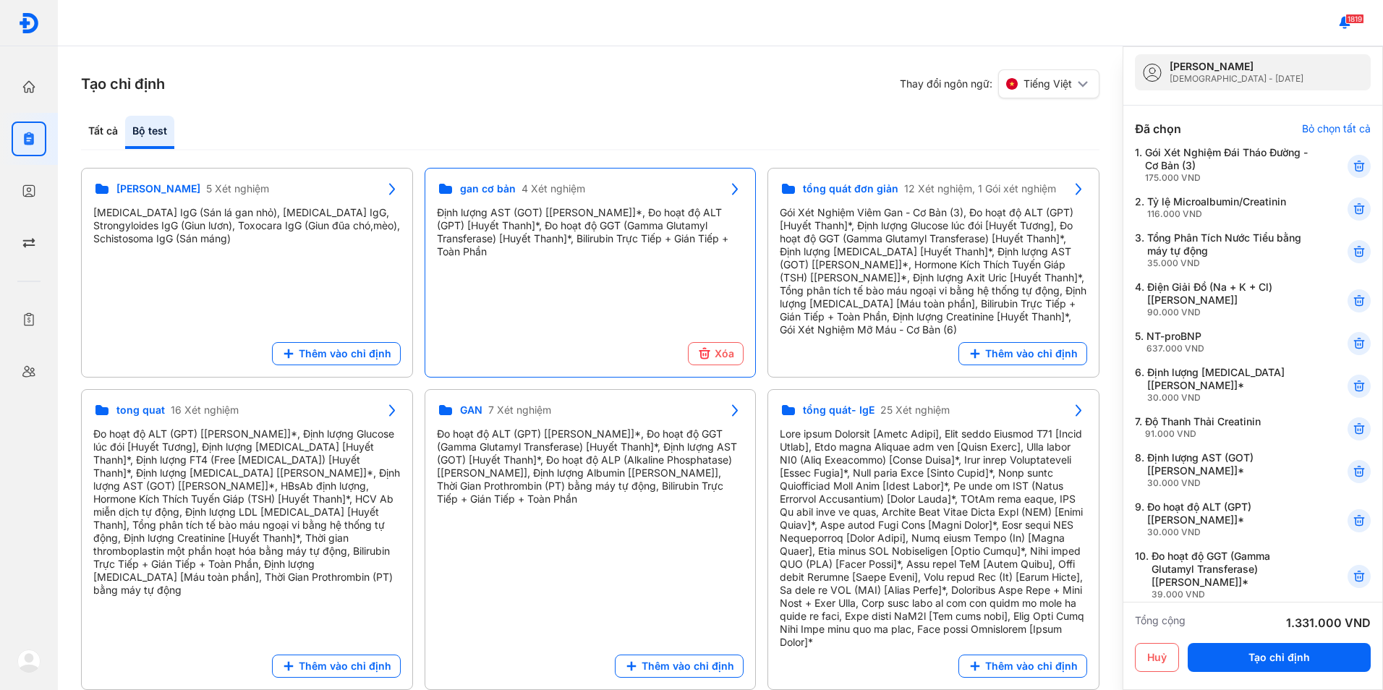
scroll to position [72, 0]
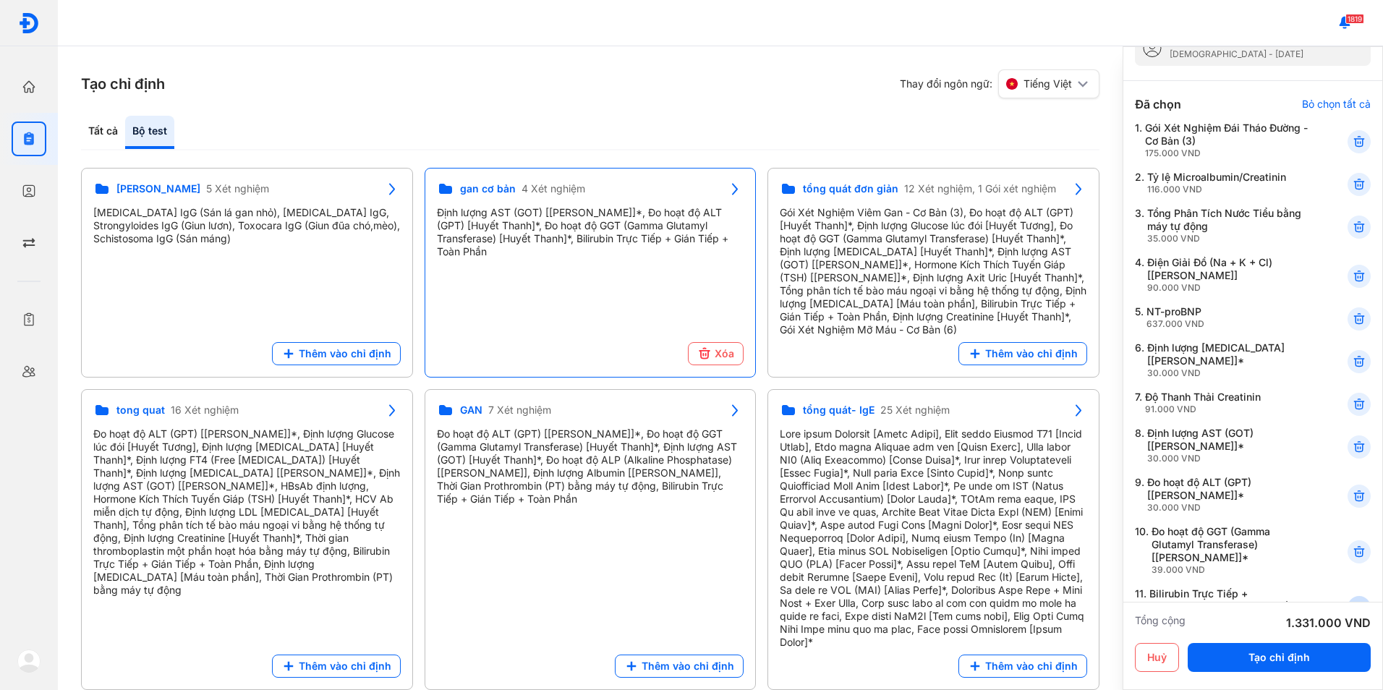
click at [1352, 600] on icon at bounding box center [1359, 607] width 14 height 14
click at [125, 142] on div "Tất cả" at bounding box center [149, 132] width 49 height 33
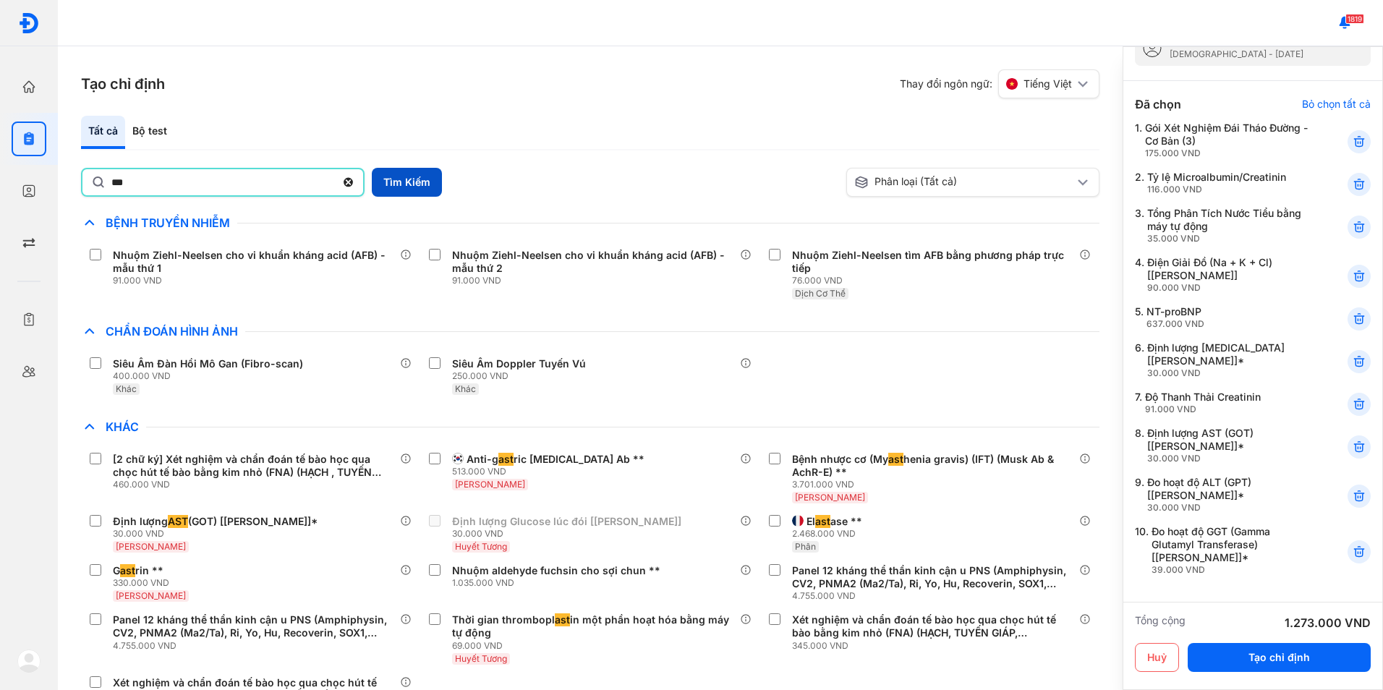
type input "**"
click at [402, 177] on button "Tìm Kiếm" at bounding box center [407, 182] width 70 height 29
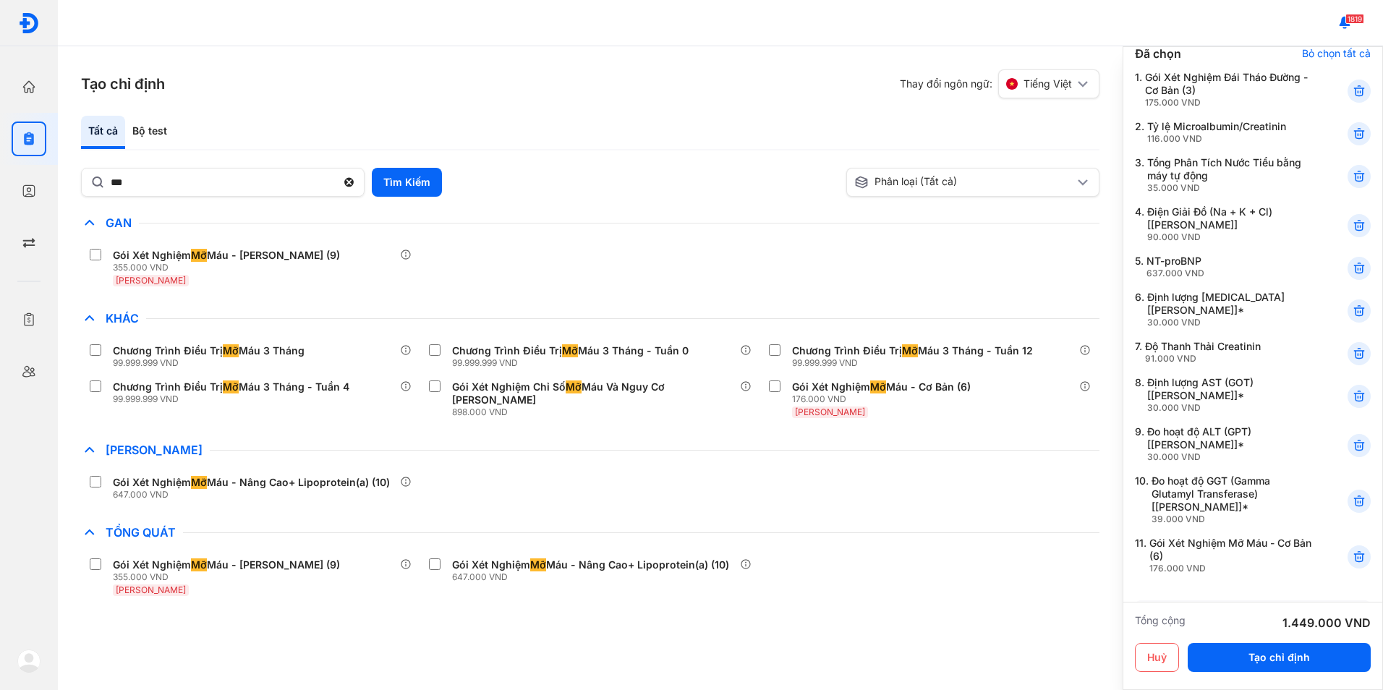
scroll to position [145, 0]
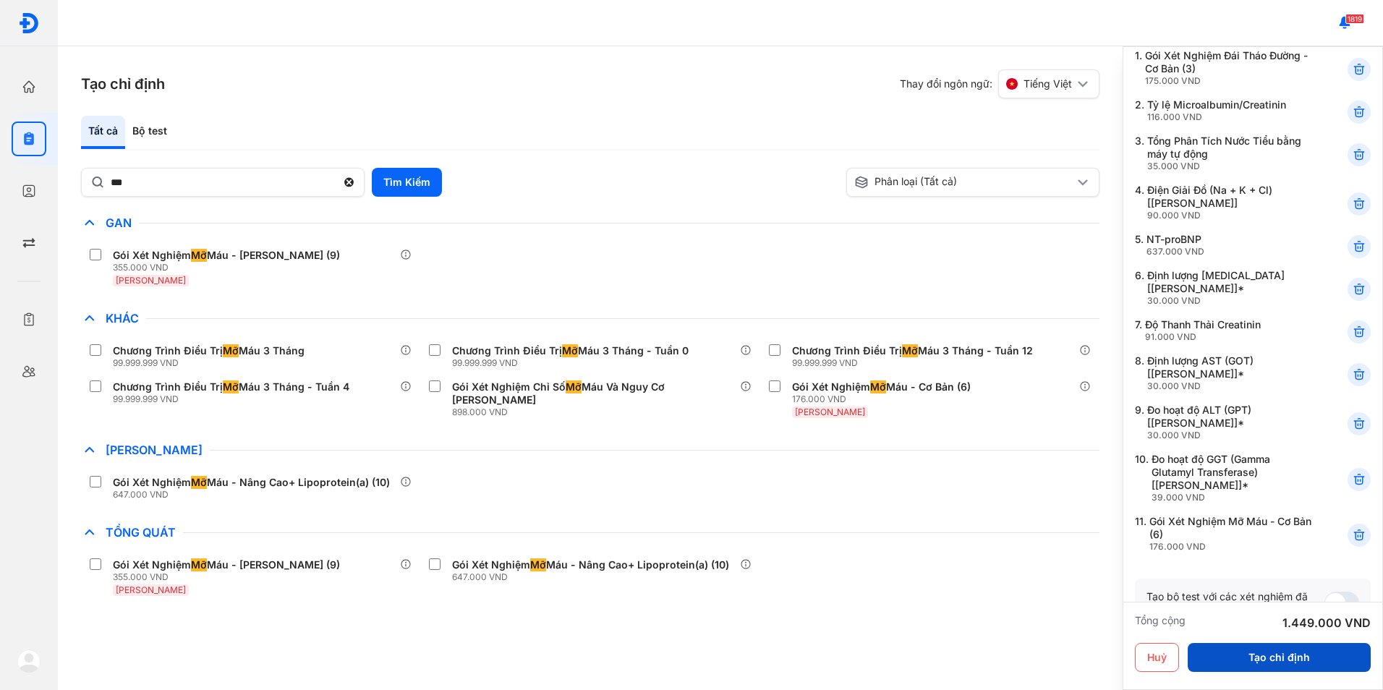
click at [1268, 663] on button "Tạo chỉ định" at bounding box center [1279, 657] width 183 height 29
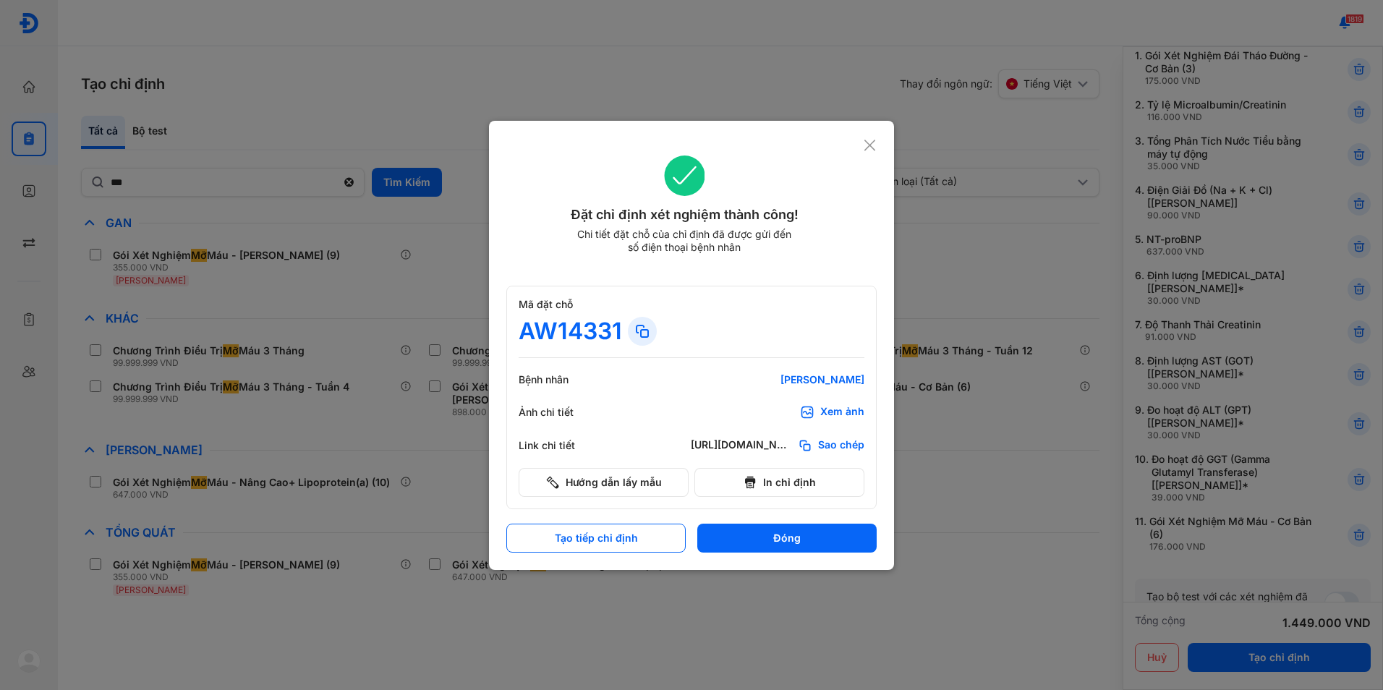
click at [867, 145] on icon at bounding box center [870, 145] width 14 height 14
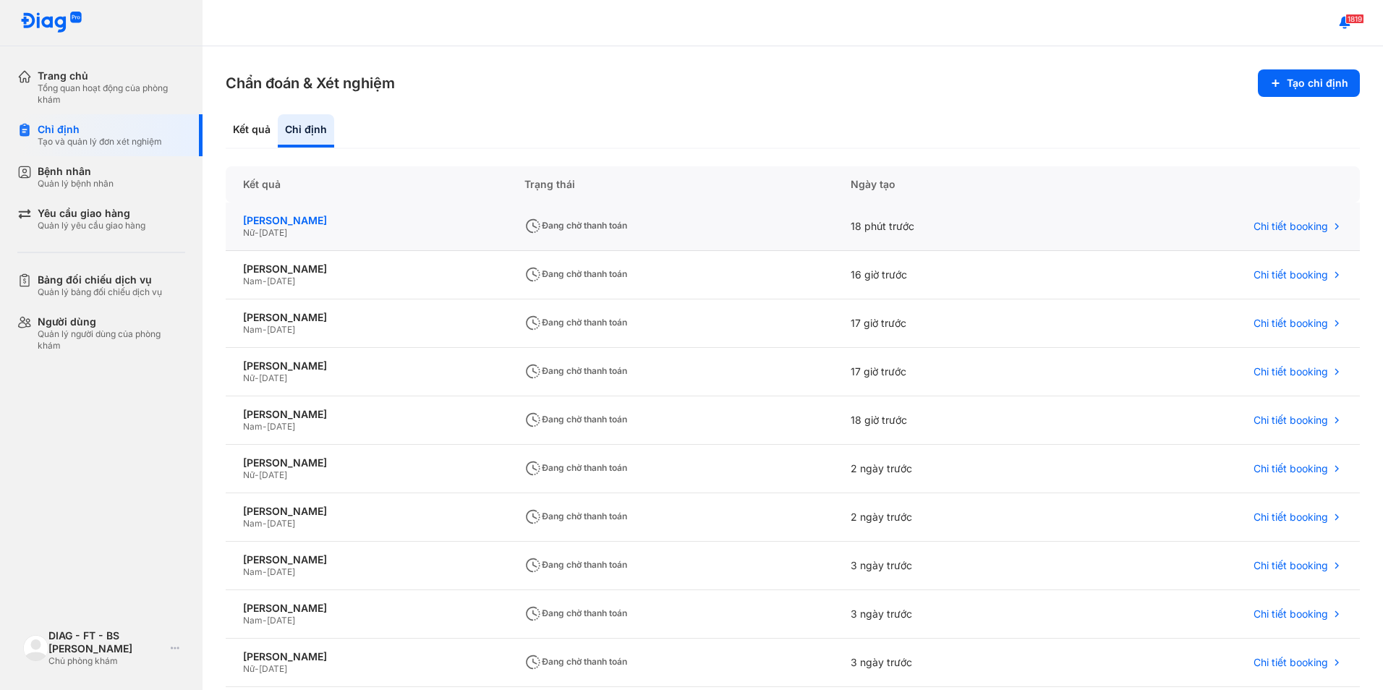
click at [292, 223] on div "[PERSON_NAME]" at bounding box center [366, 220] width 247 height 13
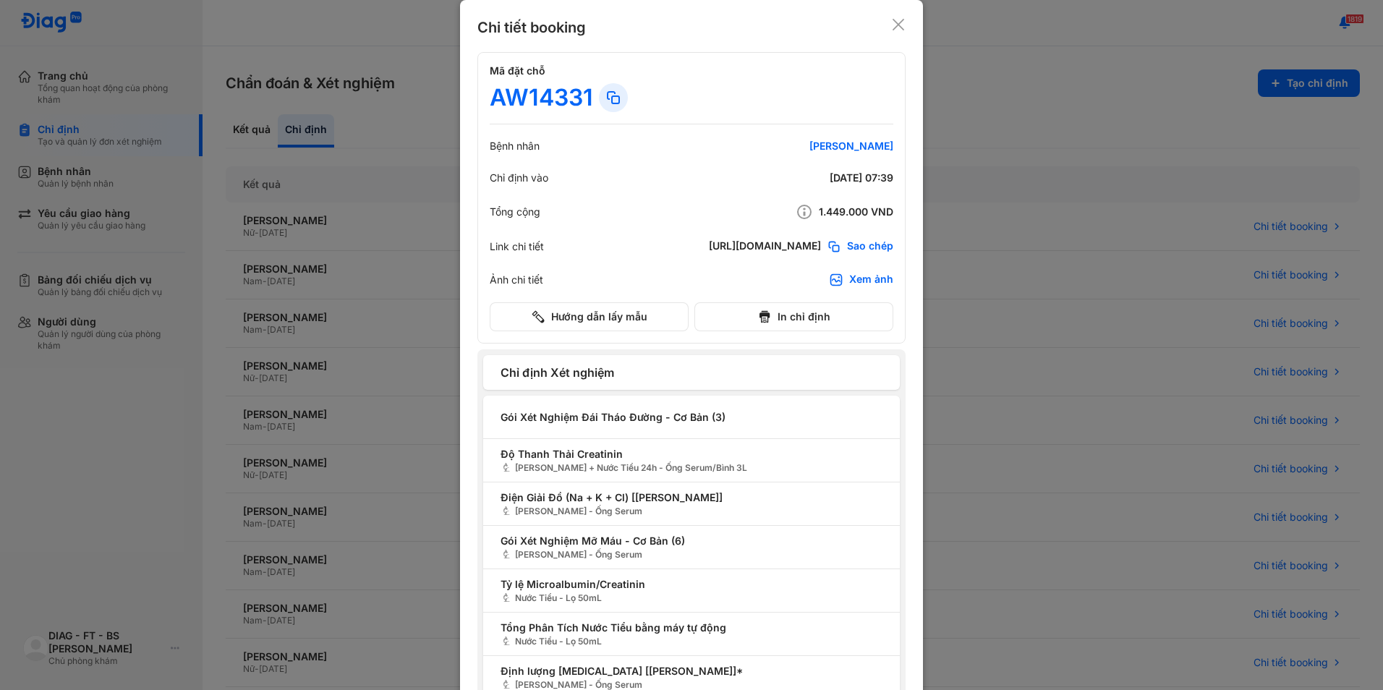
click at [650, 182] on div "Chỉ định vào [DATE] 07:39" at bounding box center [692, 178] width 404 height 20
click at [337, 118] on div at bounding box center [691, 345] width 1383 height 690
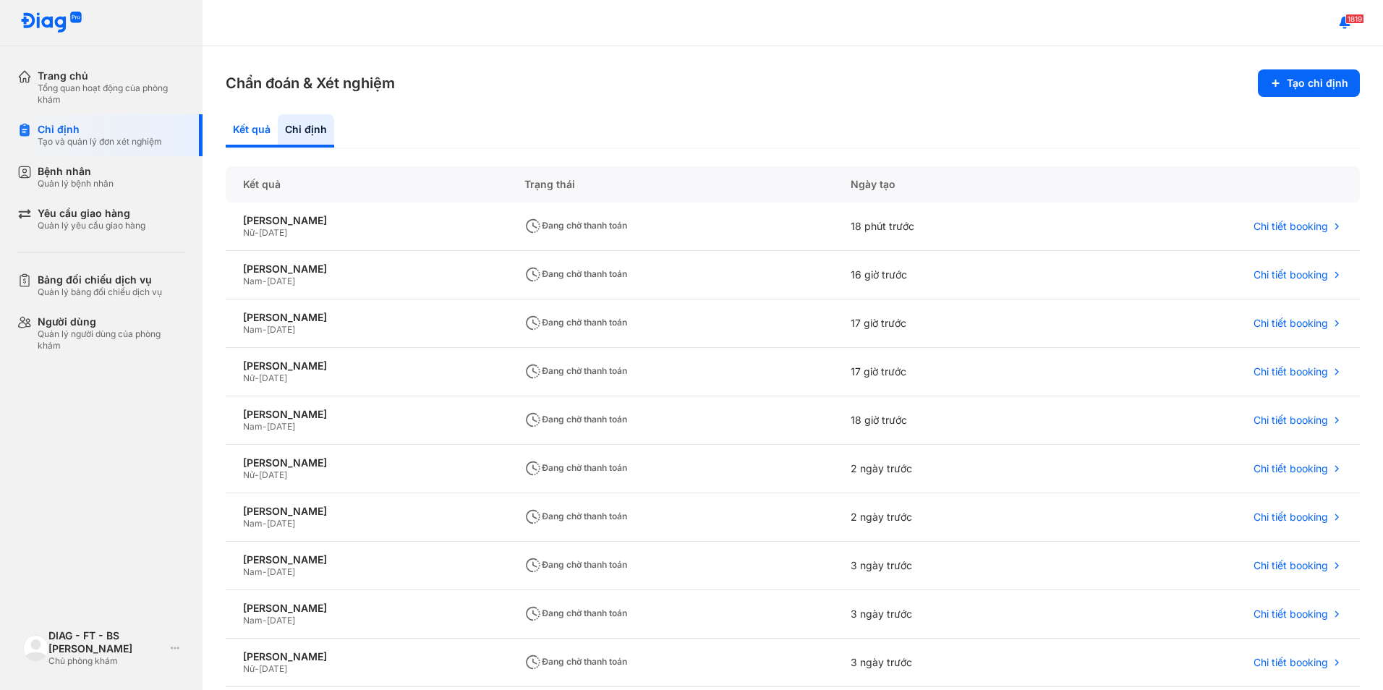
click at [278, 131] on div "Kết quả" at bounding box center [306, 130] width 56 height 33
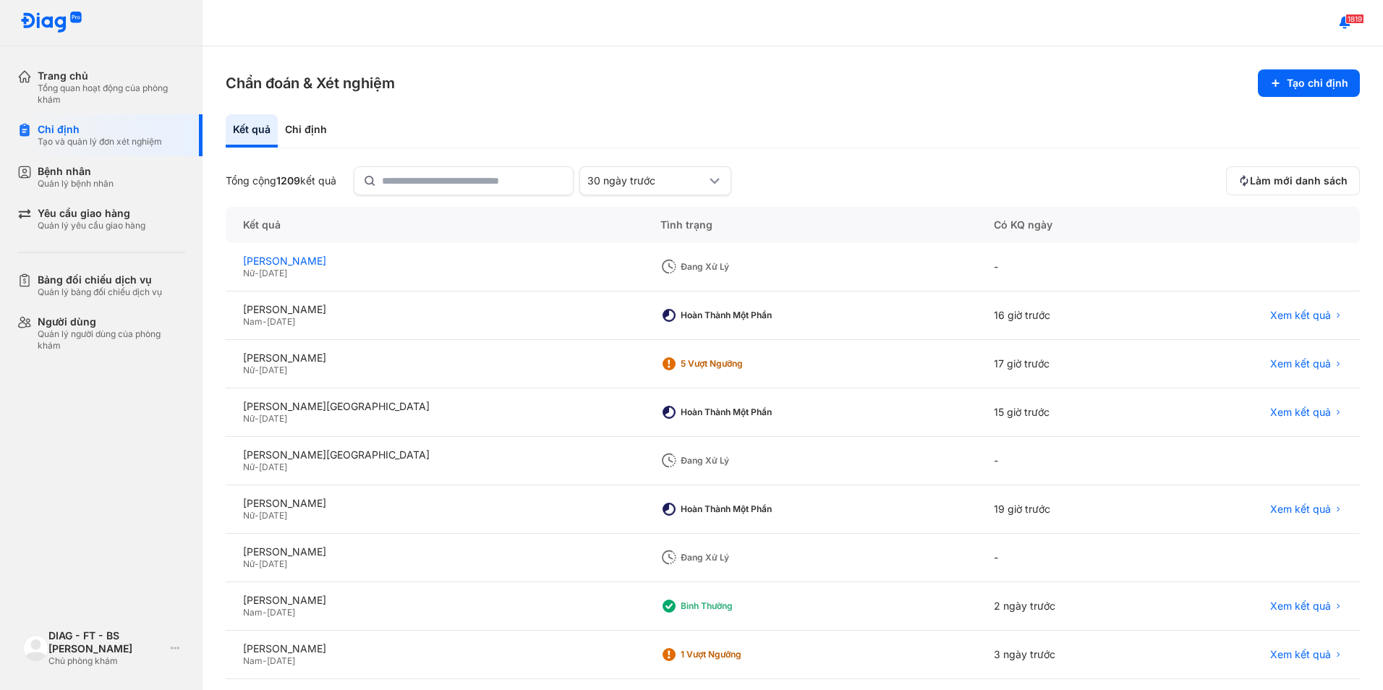
click at [313, 260] on div "[PERSON_NAME]" at bounding box center [434, 261] width 383 height 13
click at [297, 260] on div "[PERSON_NAME]" at bounding box center [434, 261] width 383 height 13
click at [283, 259] on div "[PERSON_NAME]" at bounding box center [434, 261] width 383 height 13
click at [87, 187] on div "Quản lý bệnh nhân" at bounding box center [76, 184] width 76 height 12
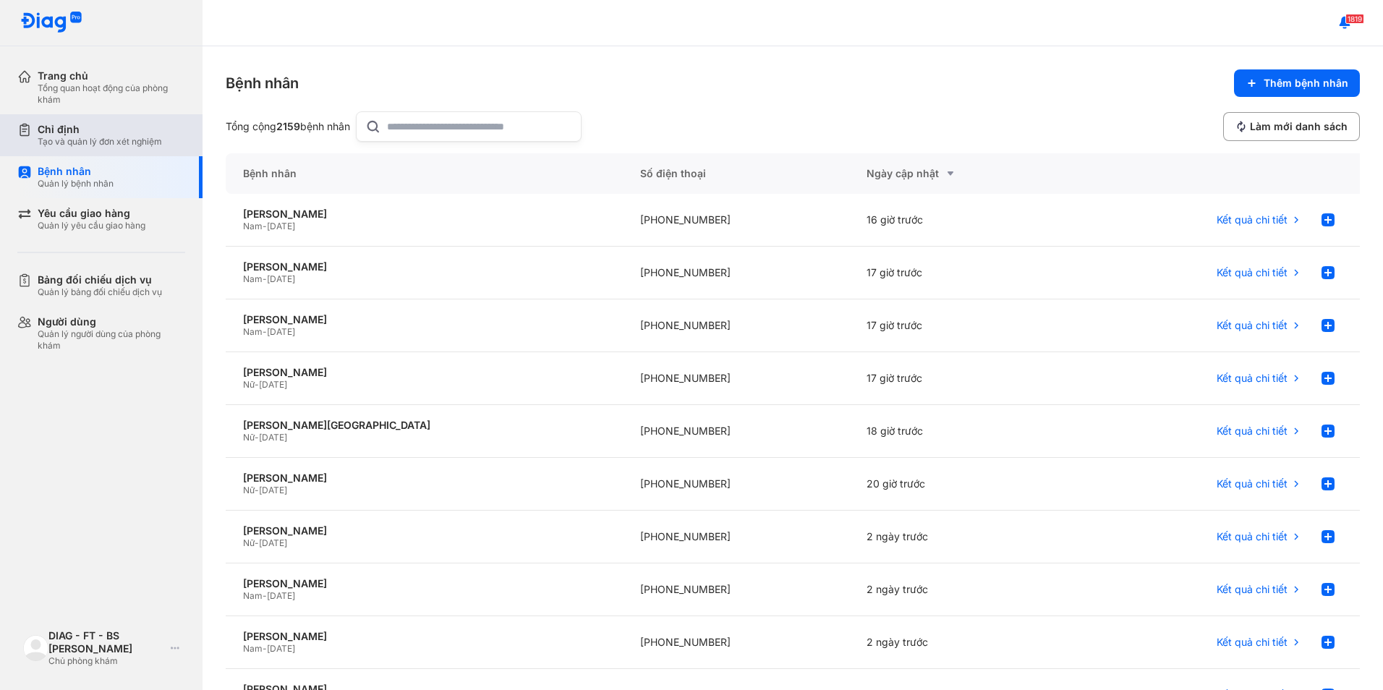
click at [101, 135] on div "Chỉ định" at bounding box center [100, 129] width 124 height 13
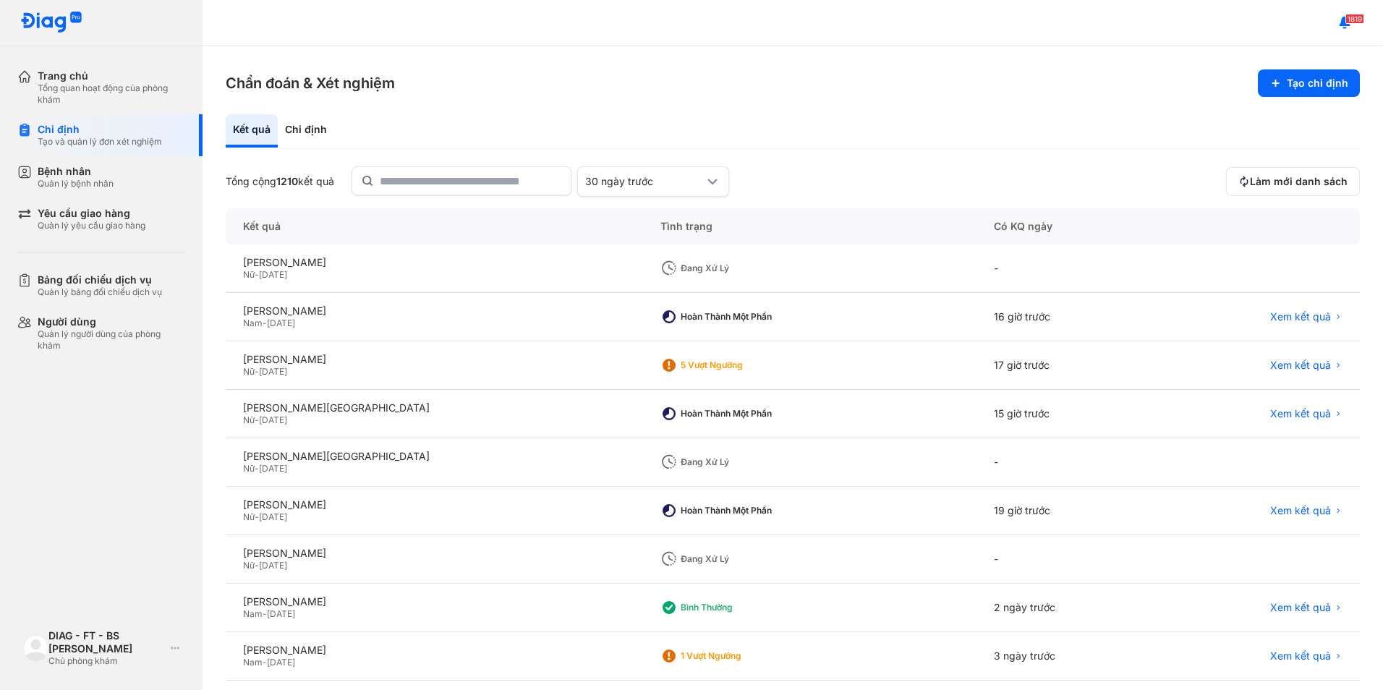
click at [1223, 245] on div at bounding box center [1259, 269] width 202 height 48
click at [308, 262] on div "[PERSON_NAME]" at bounding box center [434, 262] width 383 height 13
click at [315, 258] on div "[PERSON_NAME]" at bounding box center [434, 262] width 383 height 13
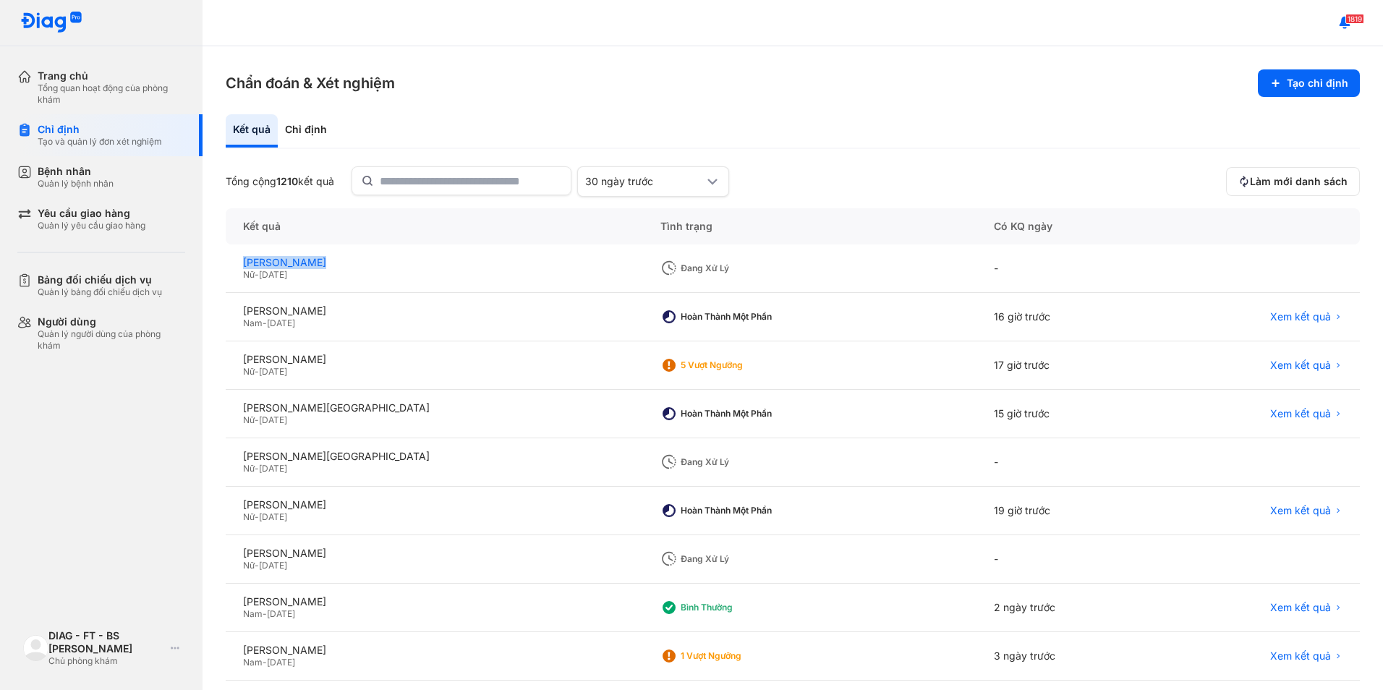
click at [315, 258] on div "[PERSON_NAME]" at bounding box center [434, 262] width 383 height 13
drag, startPoint x: 315, startPoint y: 258, endPoint x: 338, endPoint y: 268, distance: 24.6
click at [338, 268] on div "[PERSON_NAME]" at bounding box center [434, 262] width 383 height 13
drag, startPoint x: 336, startPoint y: 265, endPoint x: 229, endPoint y: 262, distance: 107.9
click at [229, 262] on div "[PERSON_NAME] Nữ - [DATE]" at bounding box center [434, 269] width 417 height 48
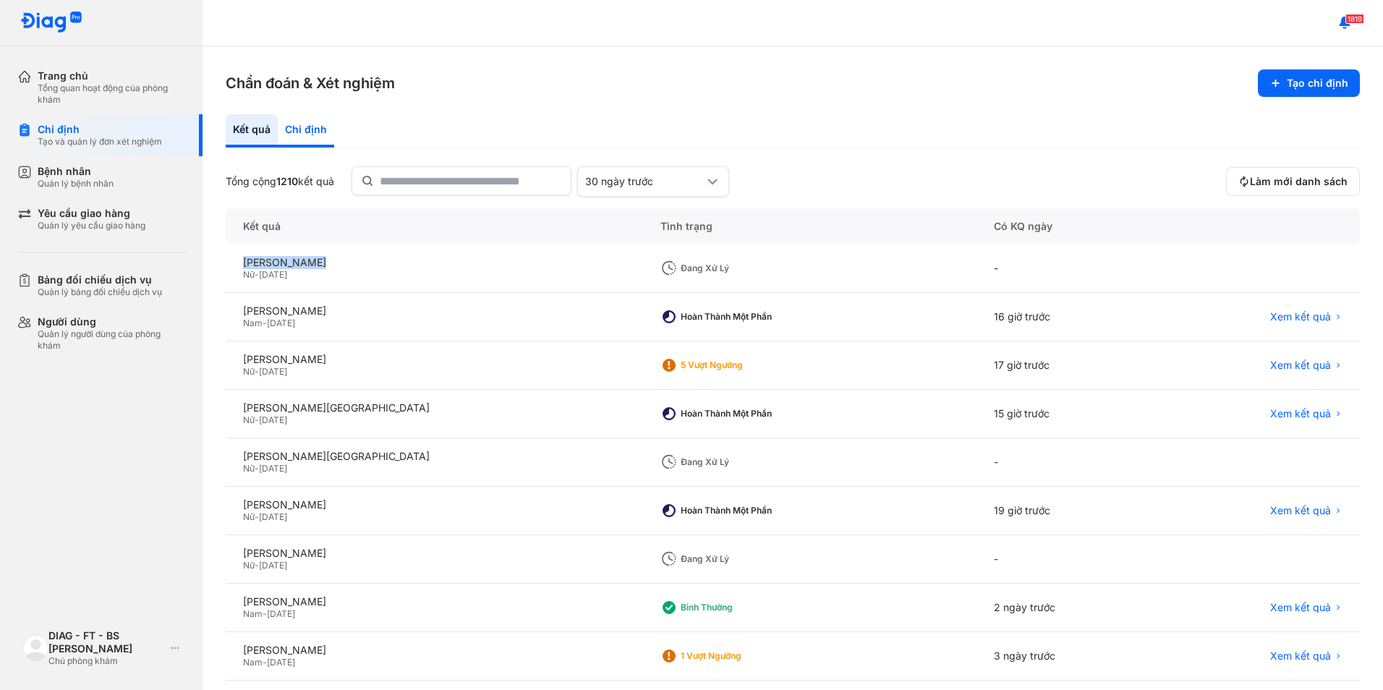
click at [302, 130] on div "Chỉ định" at bounding box center [306, 130] width 56 height 33
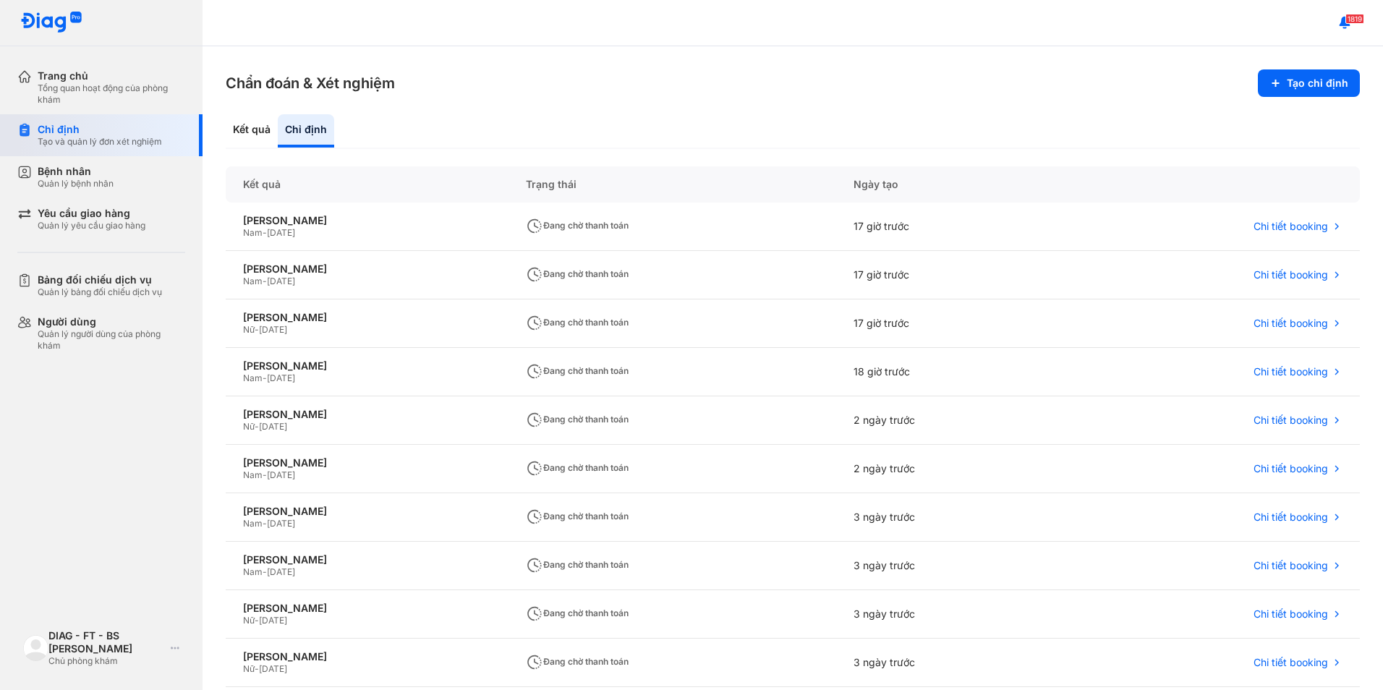
click at [99, 138] on div "Tạo và quản lý đơn xét nghiệm" at bounding box center [100, 142] width 124 height 12
click at [101, 174] on div "Bệnh nhân" at bounding box center [76, 171] width 76 height 13
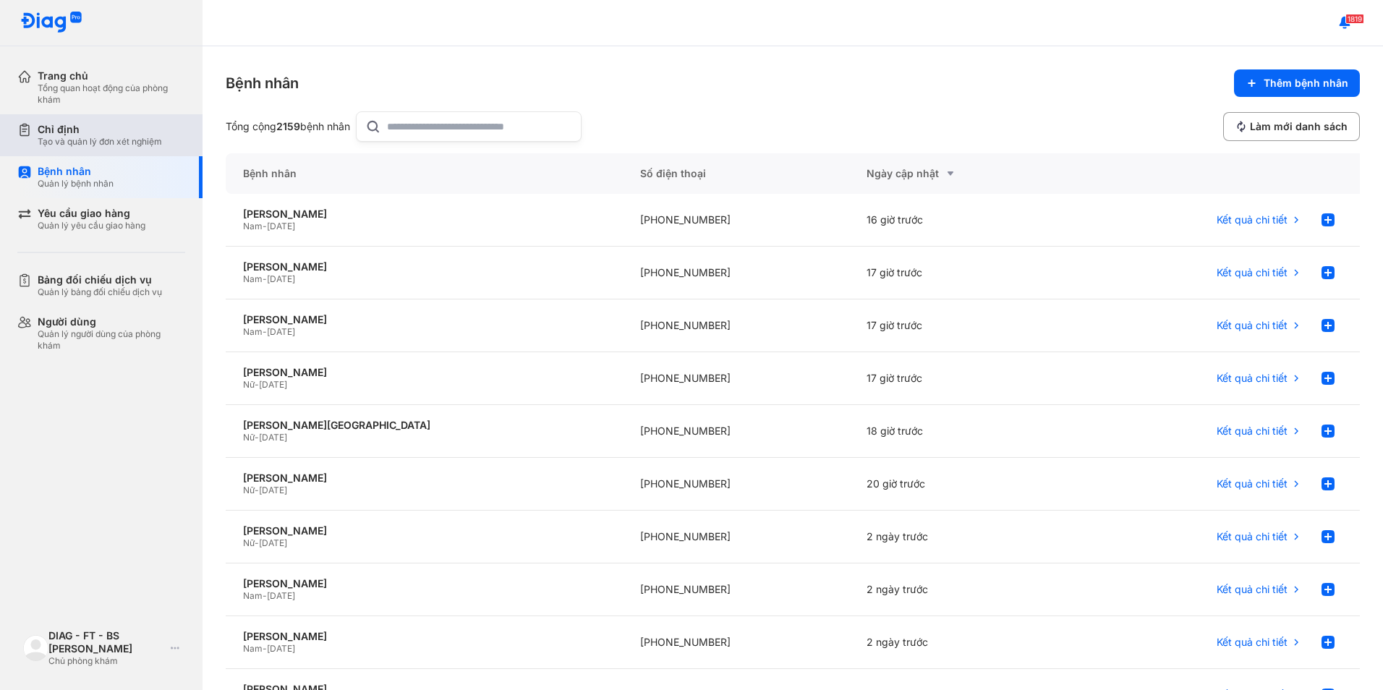
click at [124, 148] on div "Chỉ định Tạo và quản lý đơn xét nghiệm" at bounding box center [109, 135] width 185 height 42
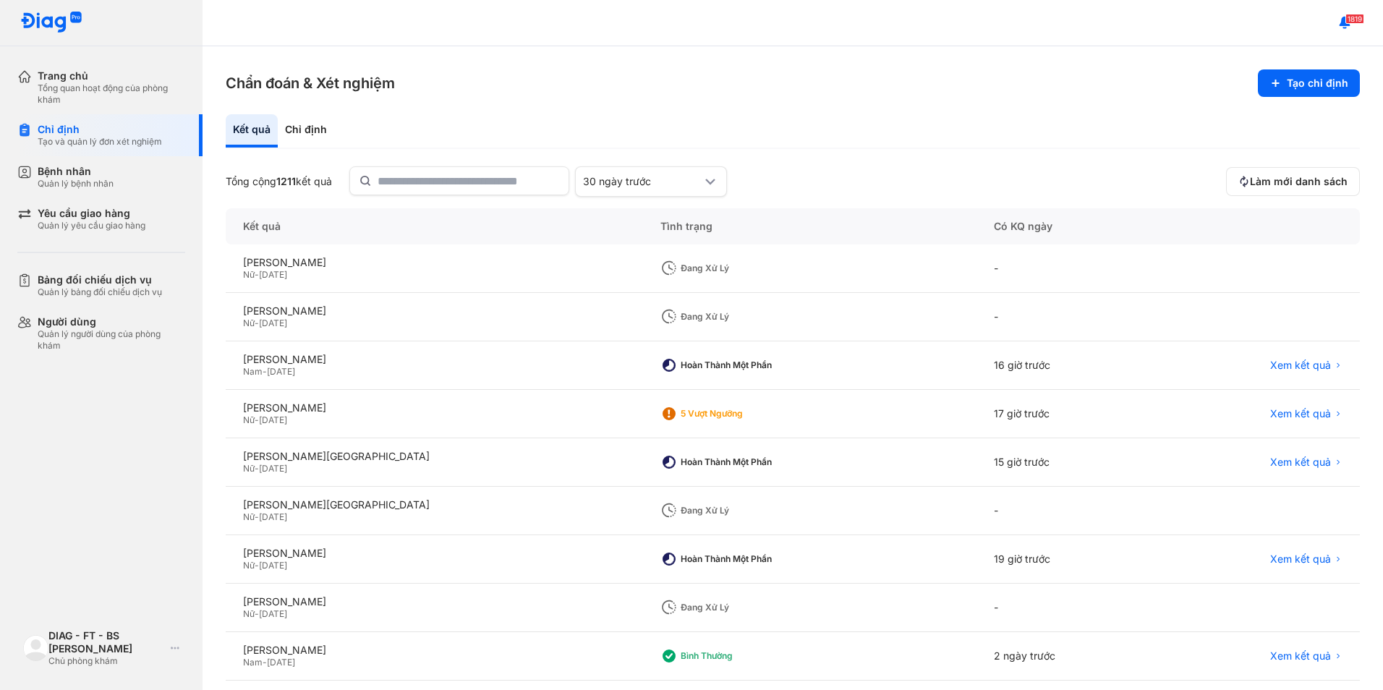
click at [59, 498] on div "Trang chủ Tổng quan hoạt động của phòng khám Chỉ định Tạo và quản lý đơn xét ng…" at bounding box center [101, 345] width 203 height 690
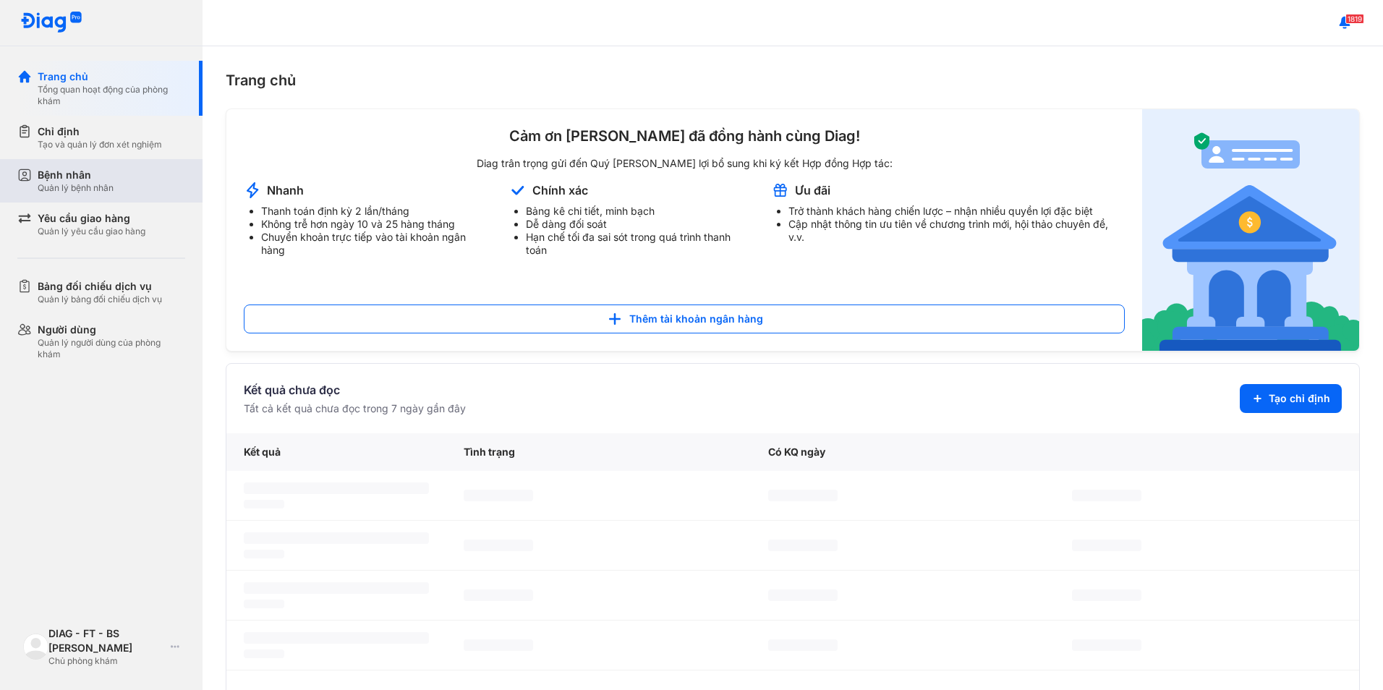
click at [103, 180] on div "Bệnh nhân" at bounding box center [76, 175] width 76 height 14
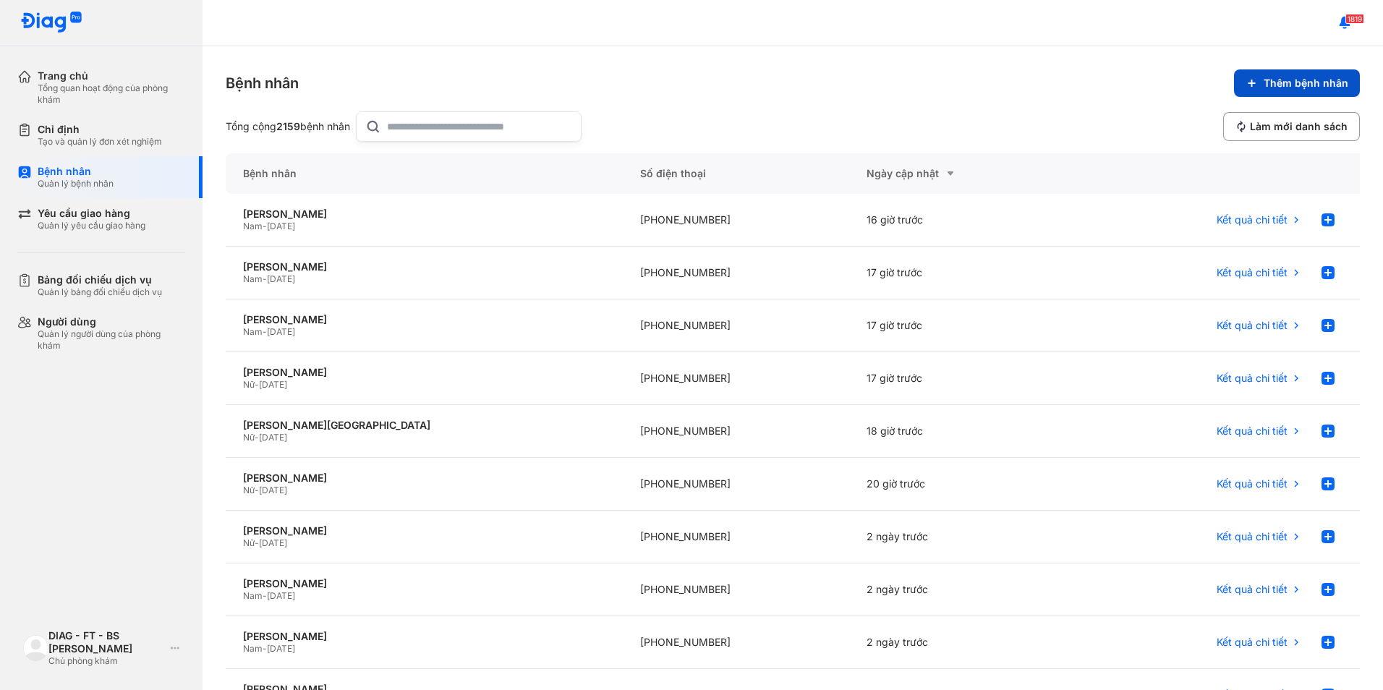
click at [1249, 83] on use at bounding box center [1252, 83] width 6 height 6
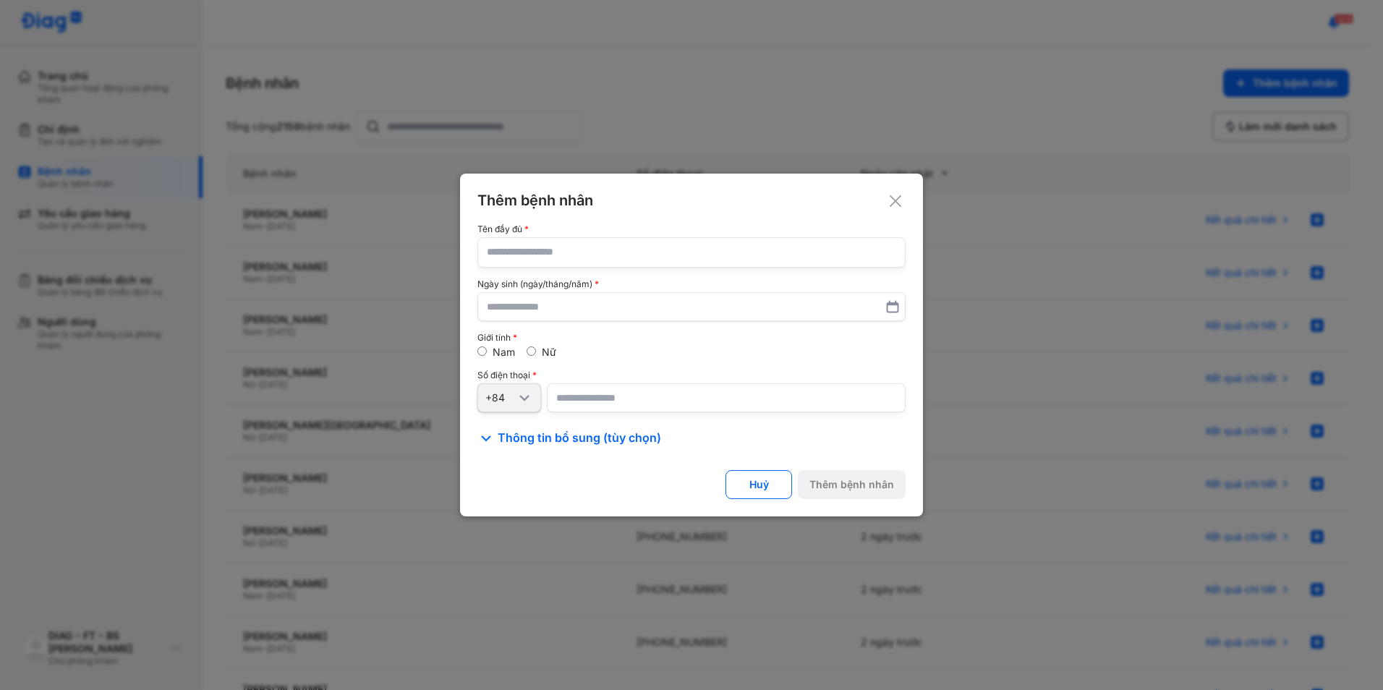
click at [893, 198] on use at bounding box center [896, 201] width 12 height 12
